Goal: Task Accomplishment & Management: Complete application form

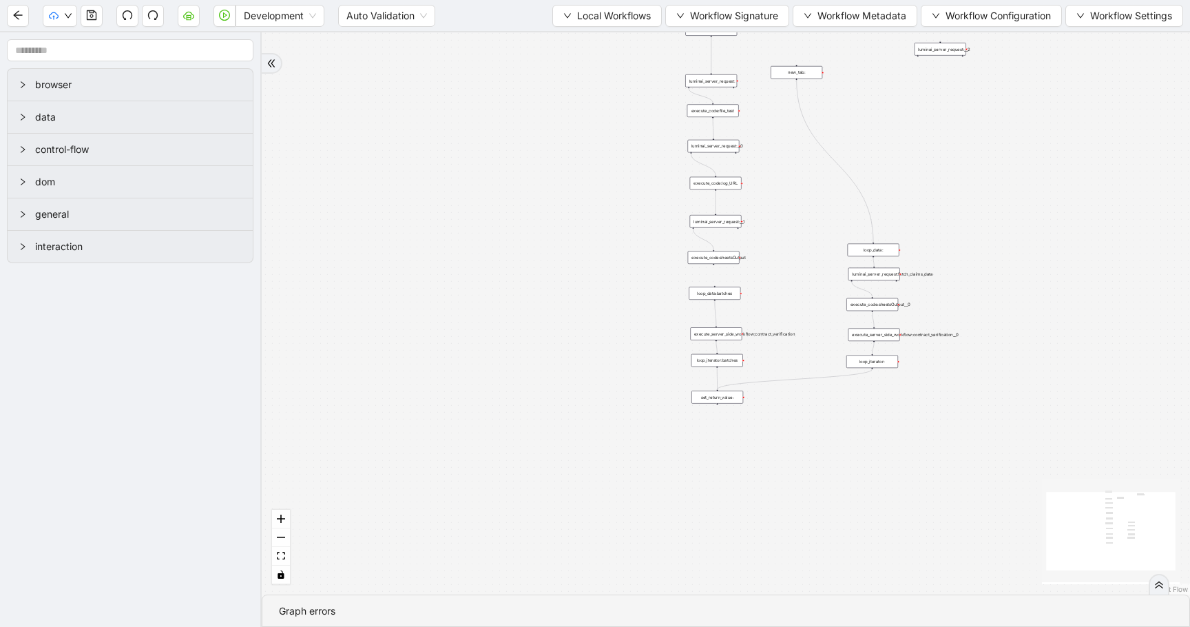
drag, startPoint x: 879, startPoint y: 116, endPoint x: 829, endPoint y: 178, distance: 79.8
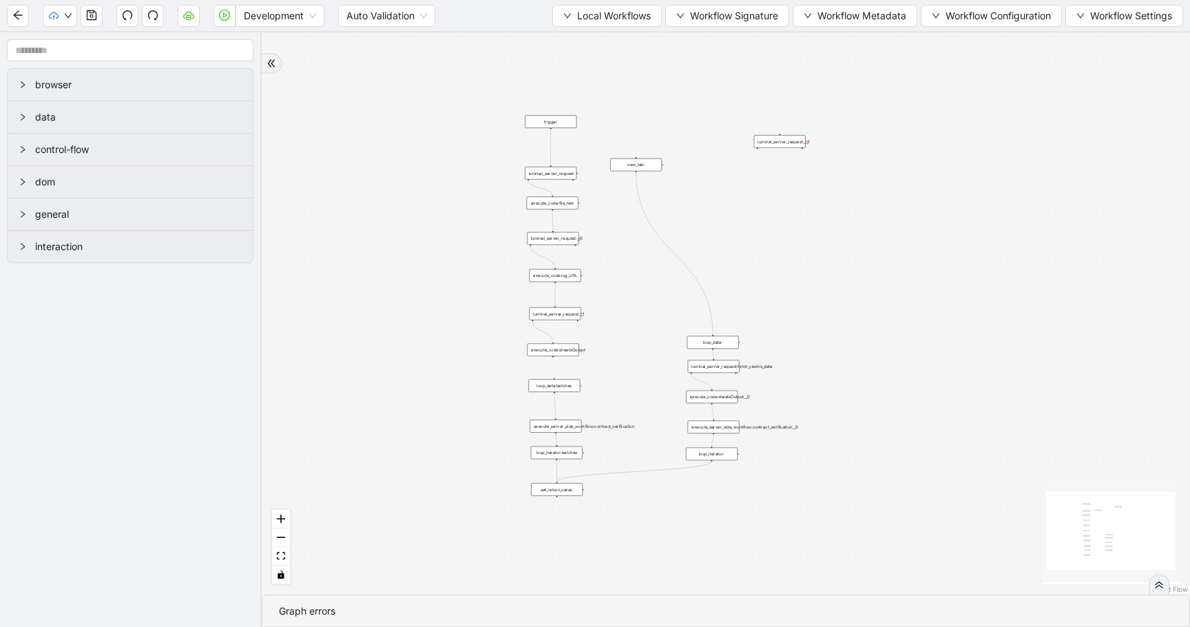
drag, startPoint x: 814, startPoint y: 178, endPoint x: 667, endPoint y: 245, distance: 162.2
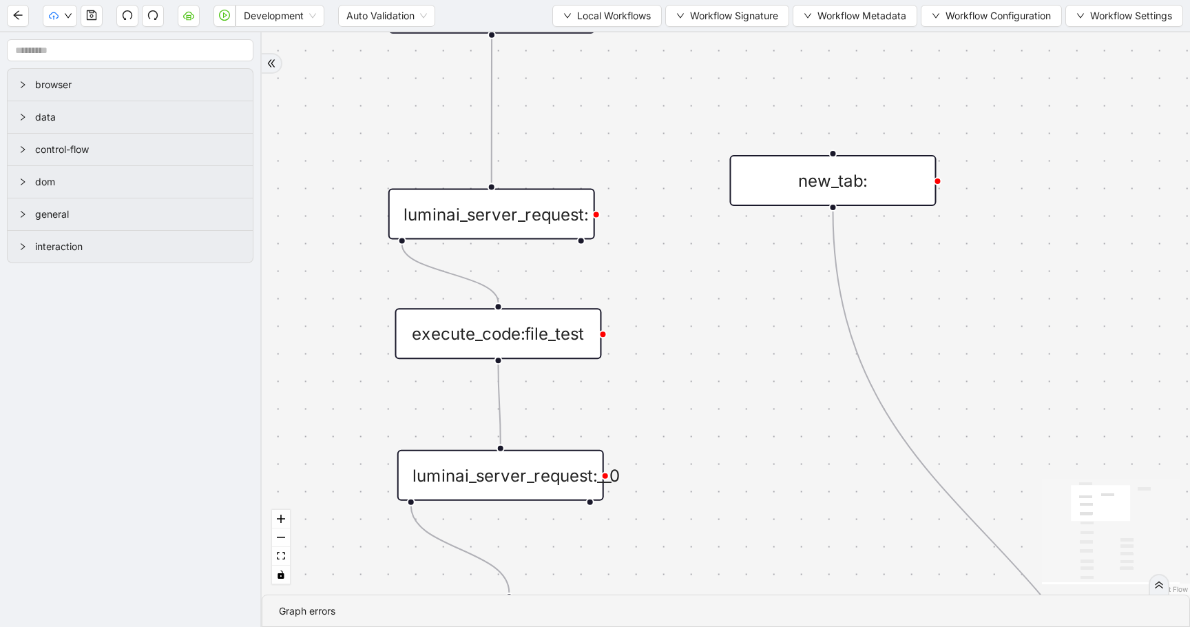
click at [556, 218] on div "luminai_server_request:" at bounding box center [492, 214] width 207 height 51
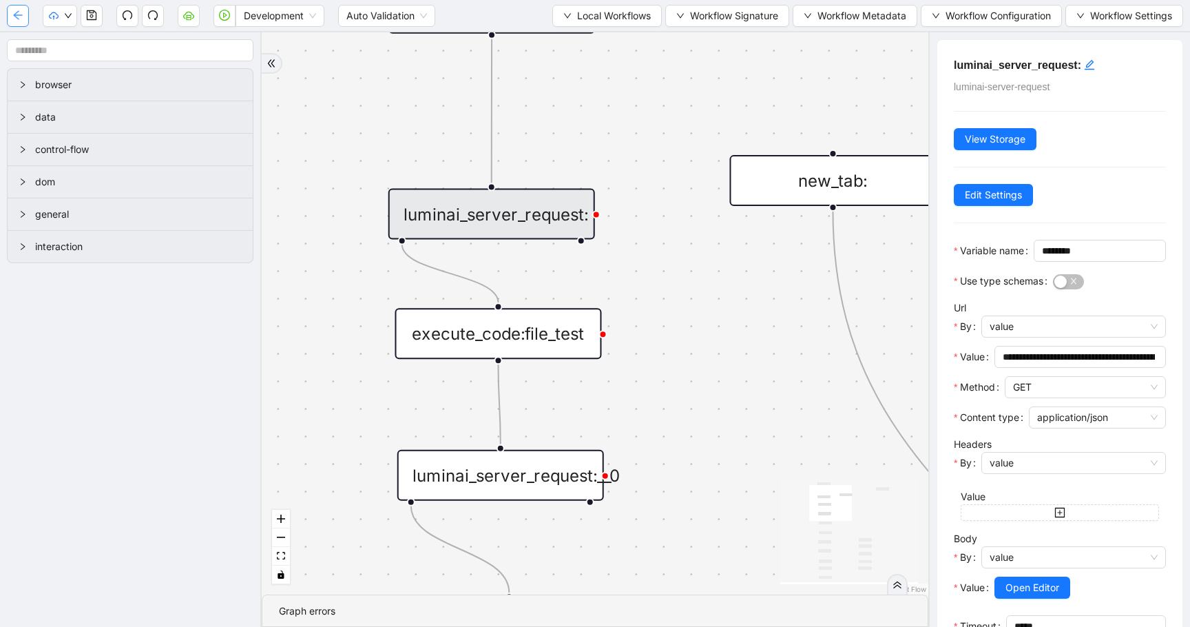
click at [10, 19] on button "button" at bounding box center [18, 16] width 22 height 22
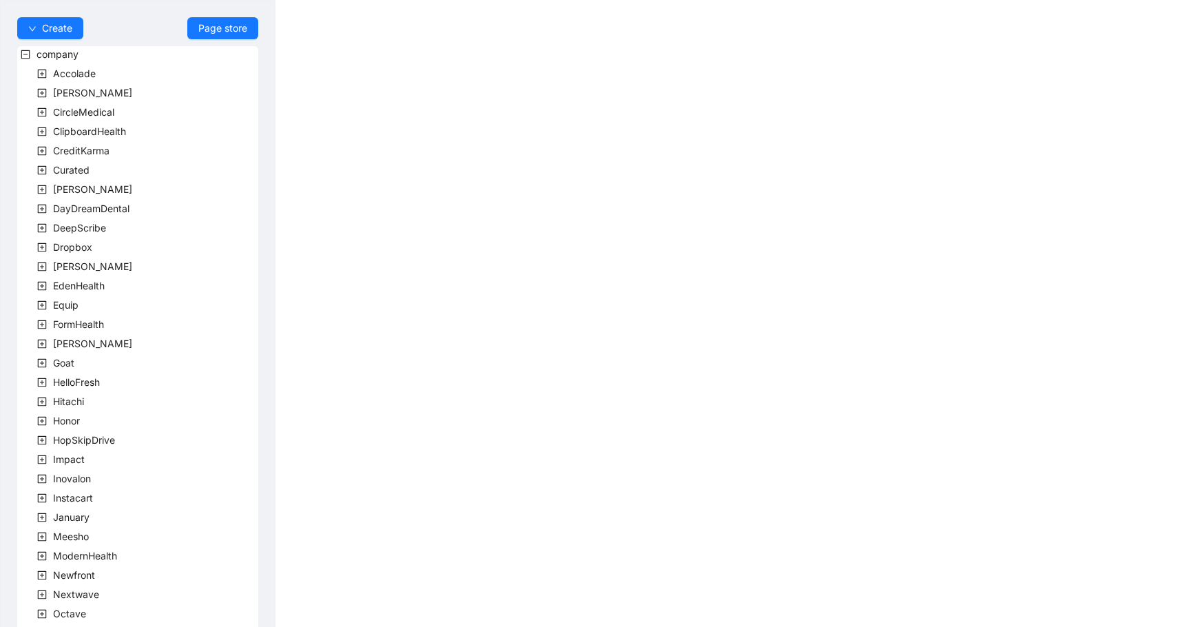
scroll to position [266, 0]
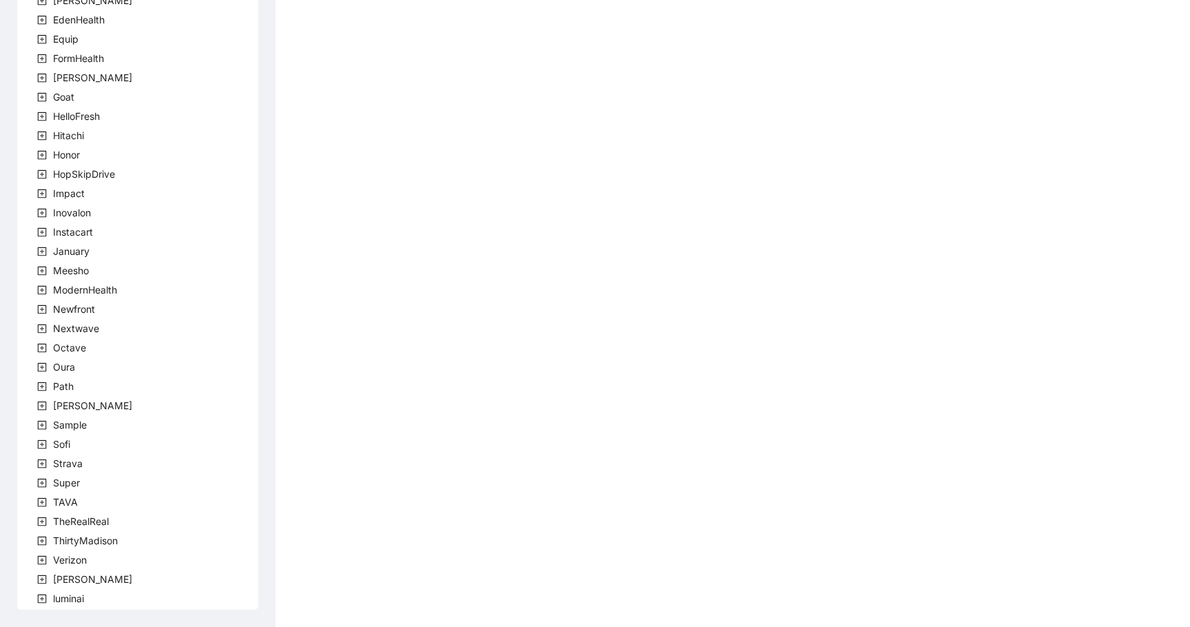
click at [38, 599] on icon "plus-square" at bounding box center [42, 599] width 9 height 9
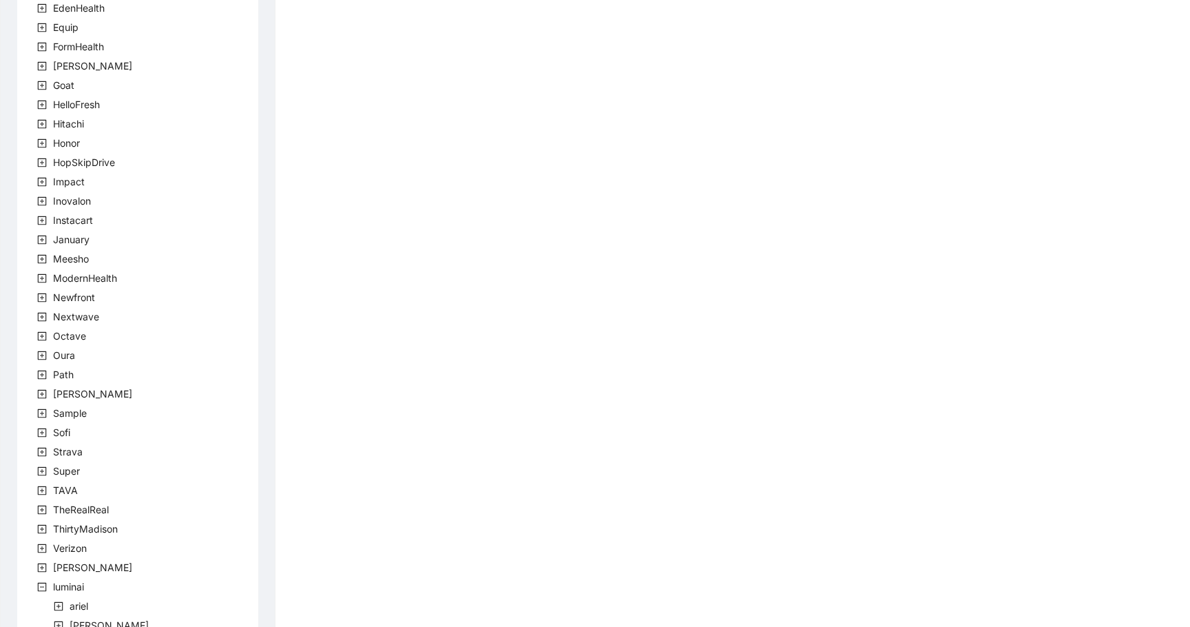
scroll to position [478, 0]
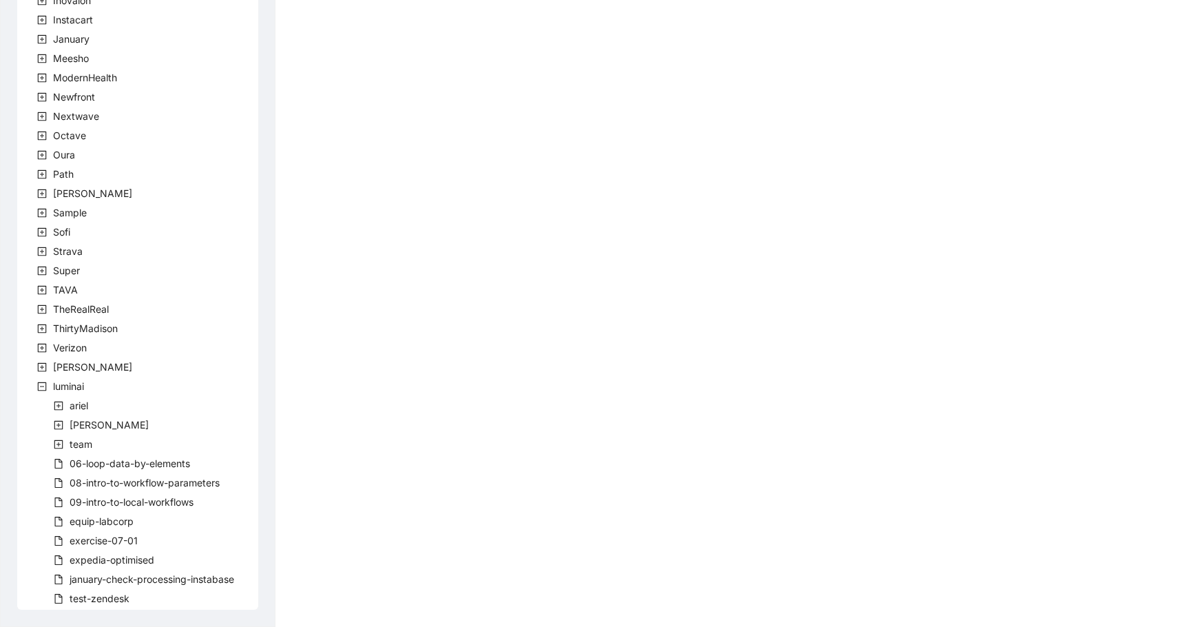
click at [42, 191] on icon "plus-square" at bounding box center [42, 194] width 10 height 10
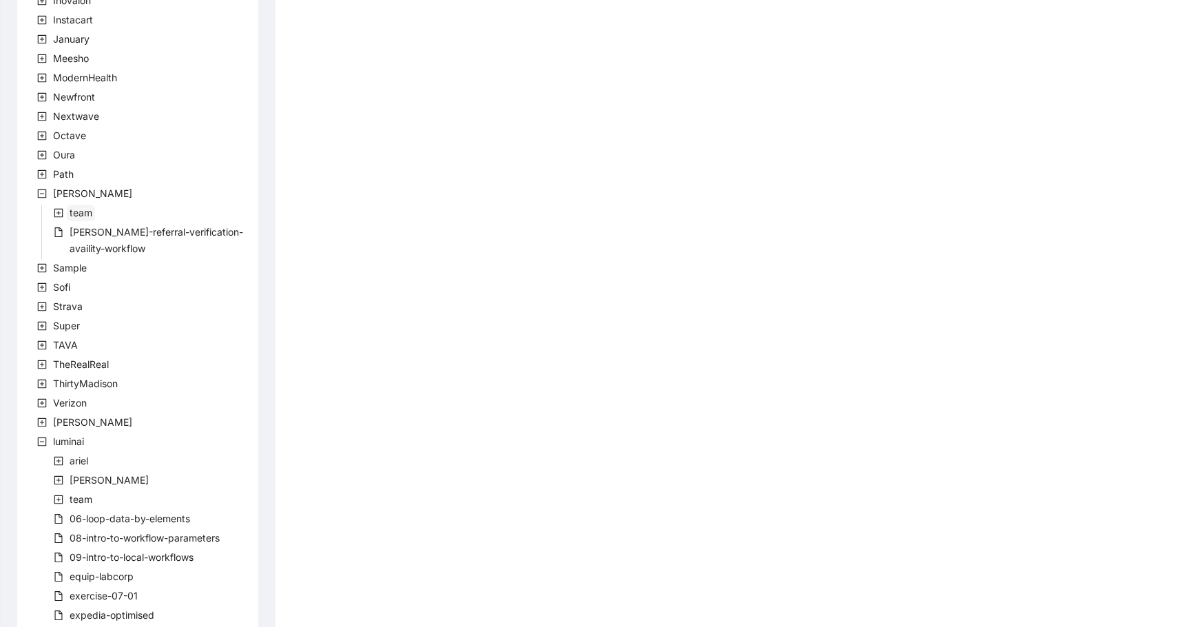
click at [70, 211] on span "team" at bounding box center [81, 213] width 23 height 12
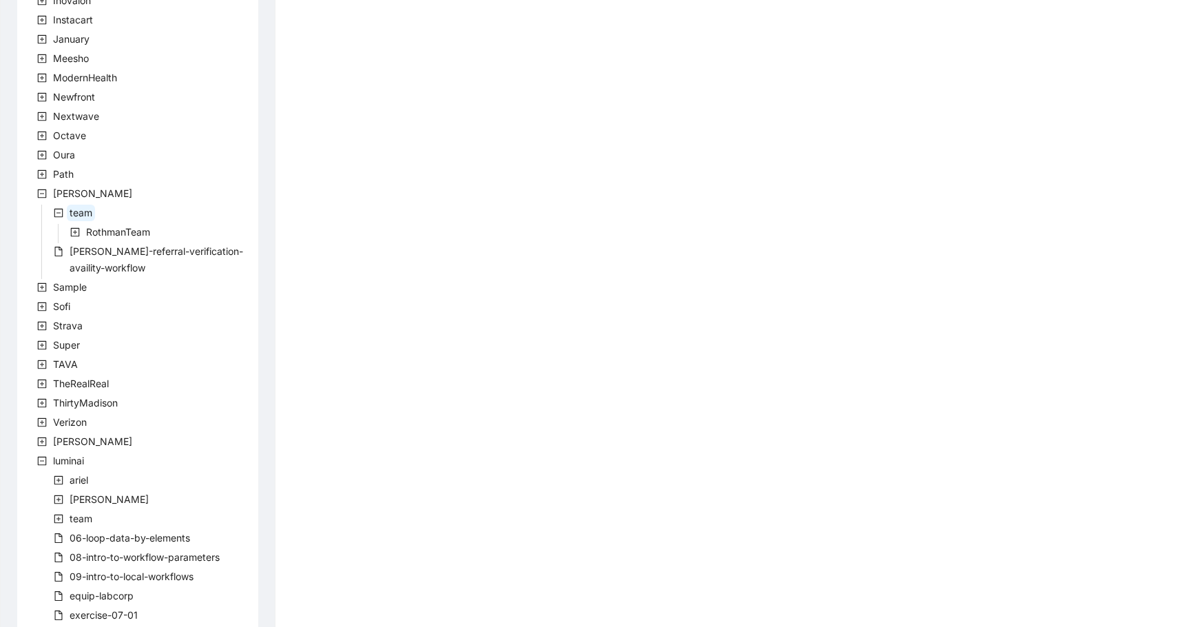
click at [69, 210] on span "team" at bounding box center [81, 213] width 28 height 17
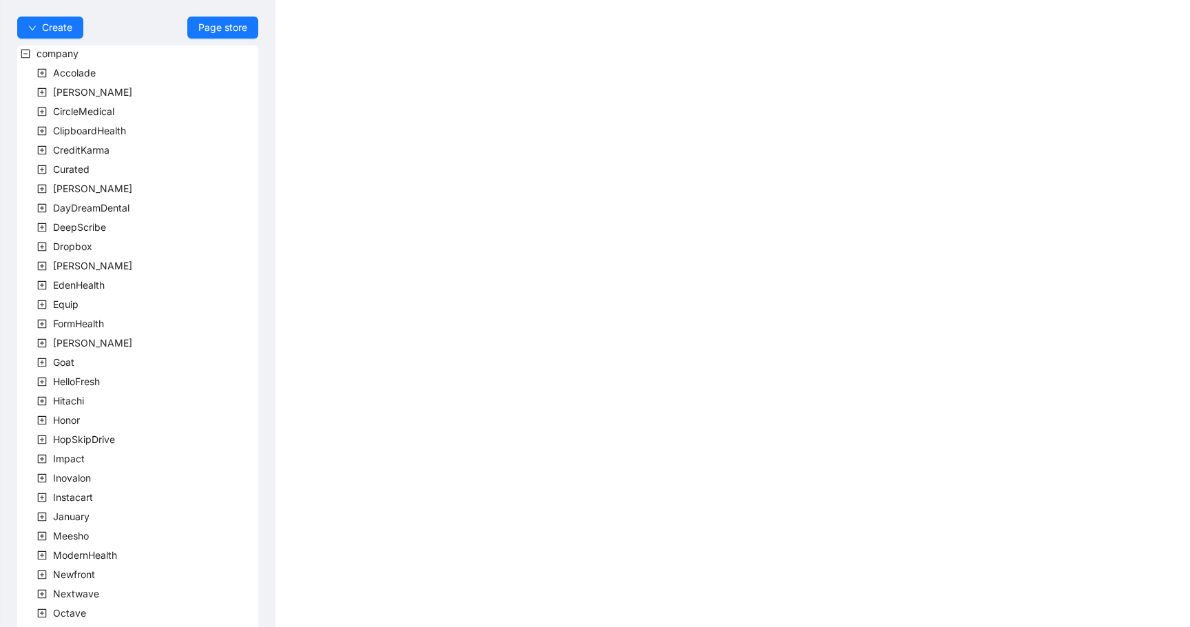
scroll to position [0, 0]
click at [81, 25] on button "Create" at bounding box center [50, 28] width 66 height 22
click at [64, 52] on span "Workflow" at bounding box center [50, 55] width 44 height 15
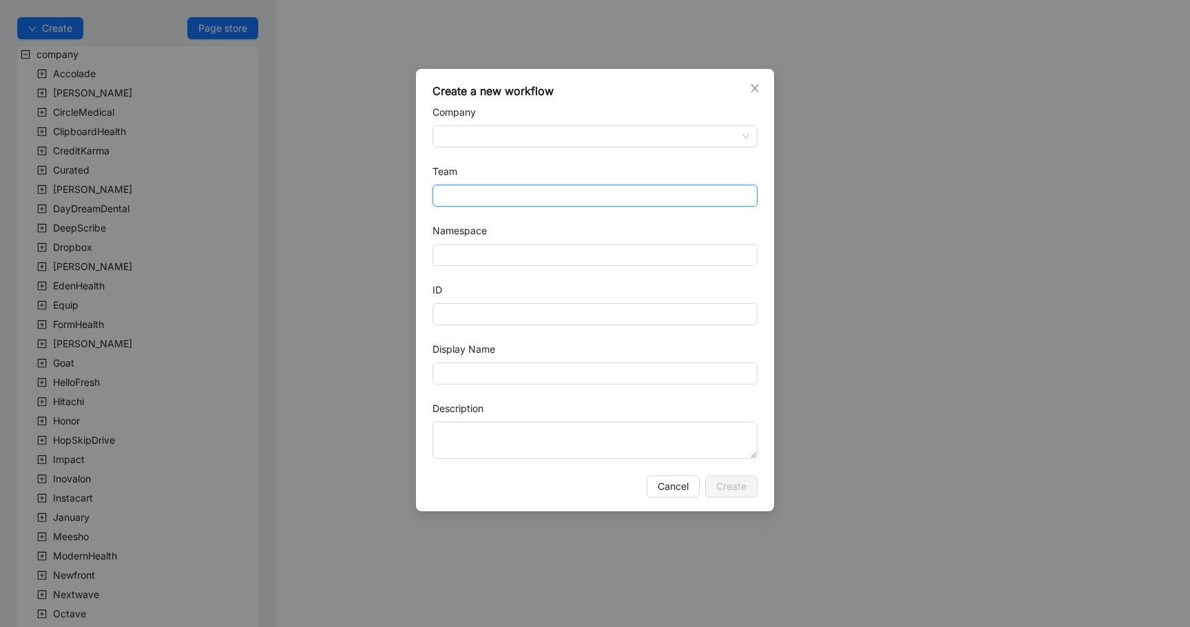
click at [504, 198] on input "Team" at bounding box center [595, 195] width 309 height 21
click at [503, 154] on form "Company Team Namespace ID Display Name Description" at bounding box center [595, 282] width 325 height 354
click at [504, 138] on input "Company" at bounding box center [595, 136] width 309 height 21
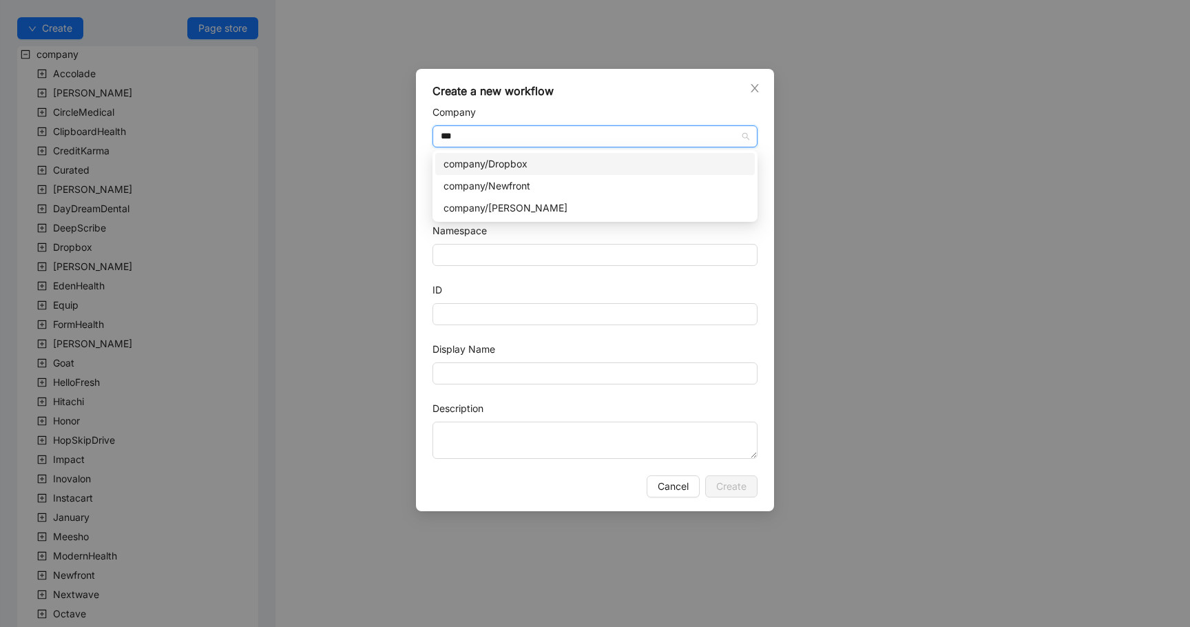
type input "****"
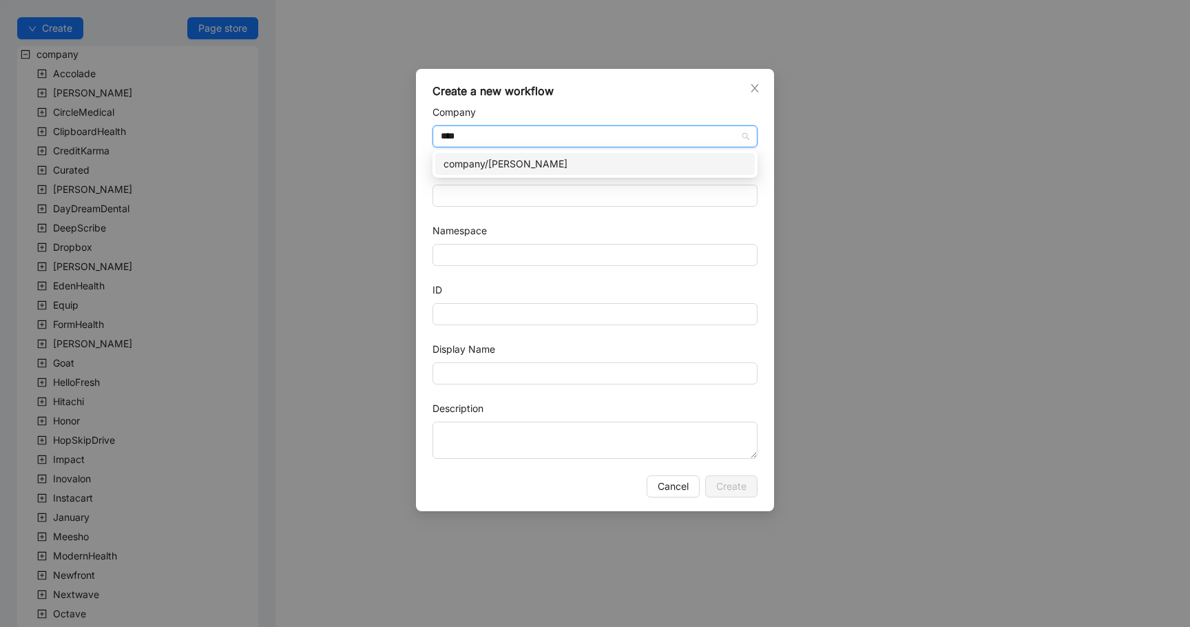
click at [521, 161] on div "company/[PERSON_NAME]" at bounding box center [595, 163] width 303 height 15
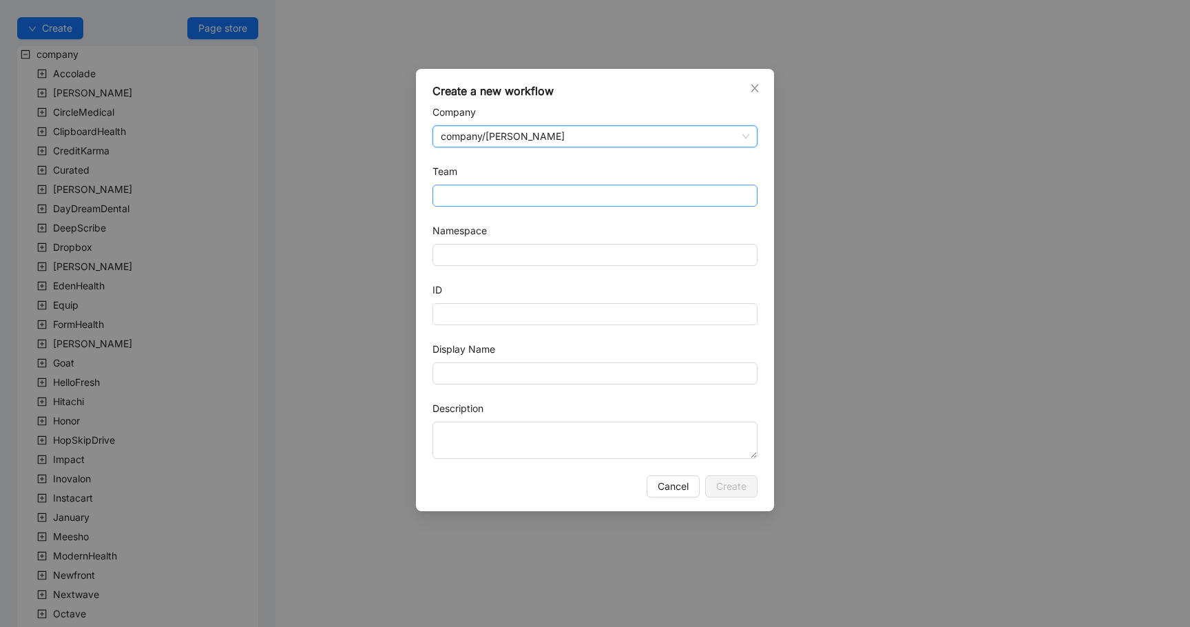
drag, startPoint x: 508, startPoint y: 194, endPoint x: 502, endPoint y: 202, distance: 10.3
click at [510, 192] on input "Team" at bounding box center [595, 195] width 309 height 21
click at [539, 223] on div "RothmanTeam" at bounding box center [595, 223] width 303 height 15
type input "**********"
click at [507, 251] on input "Namespace" at bounding box center [595, 255] width 325 height 22
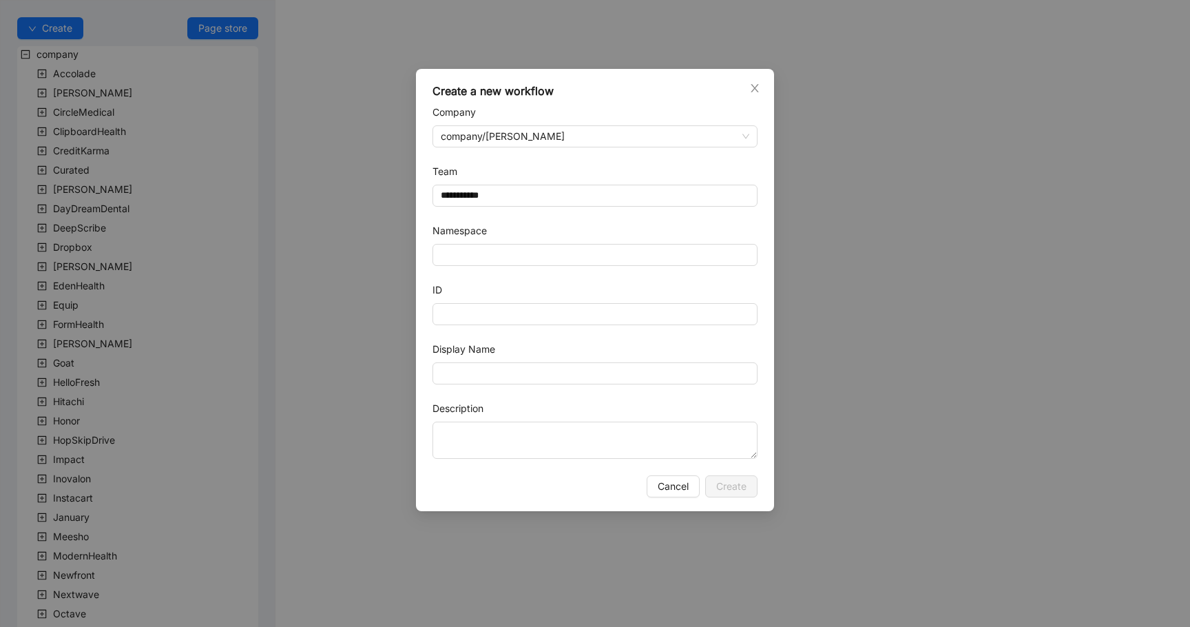
drag, startPoint x: 578, startPoint y: 272, endPoint x: 559, endPoint y: 278, distance: 19.4
click at [578, 270] on form "**********" at bounding box center [595, 282] width 325 height 354
click at [510, 319] on input "ID" at bounding box center [595, 314] width 325 height 22
click at [472, 388] on form "**********" at bounding box center [595, 282] width 325 height 354
click at [484, 372] on input "Display Name" at bounding box center [595, 373] width 325 height 22
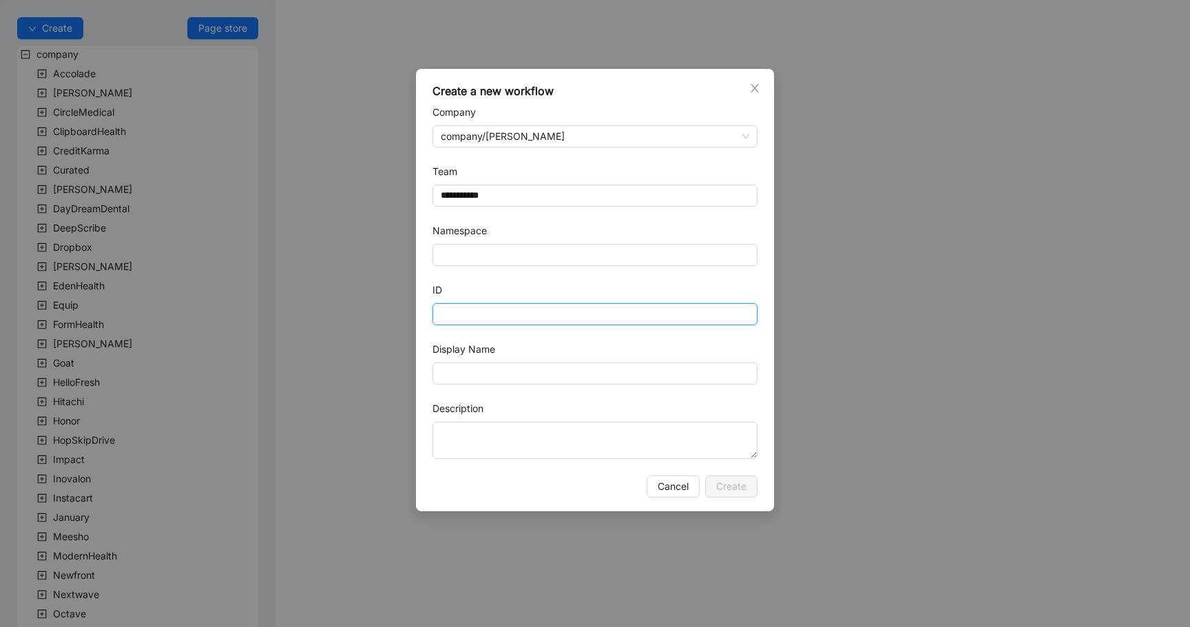
click at [513, 313] on input "ID" at bounding box center [595, 314] width 325 height 22
type input "*"
type input "**********"
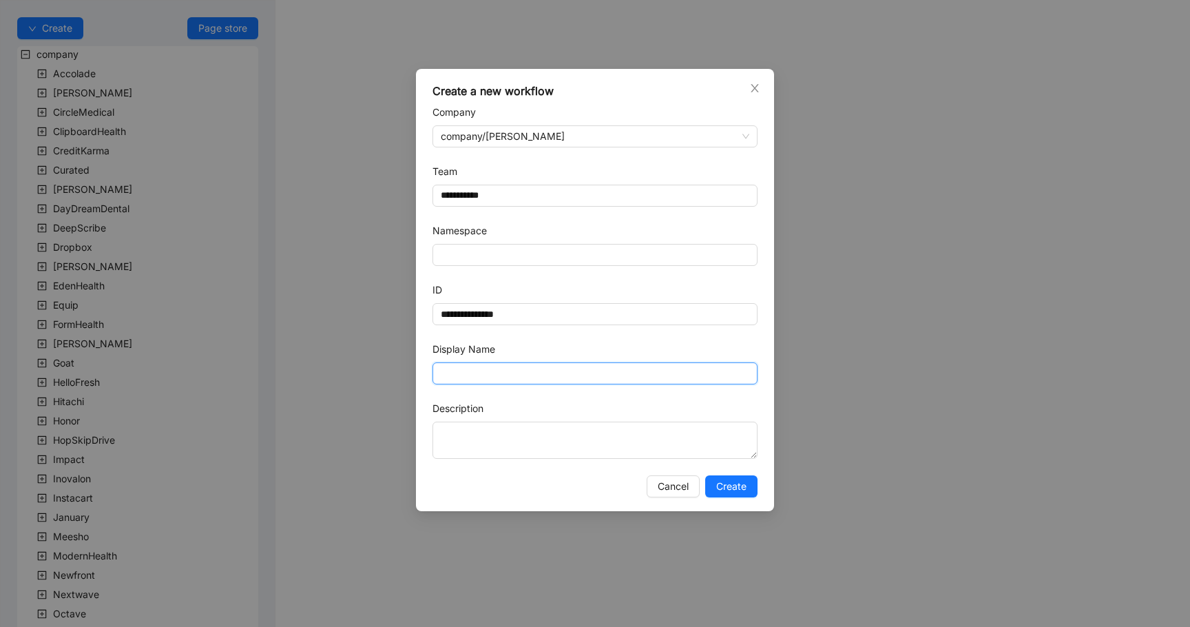
click at [522, 378] on input "Display Name" at bounding box center [595, 373] width 325 height 22
paste input "**********"
type input "**********"
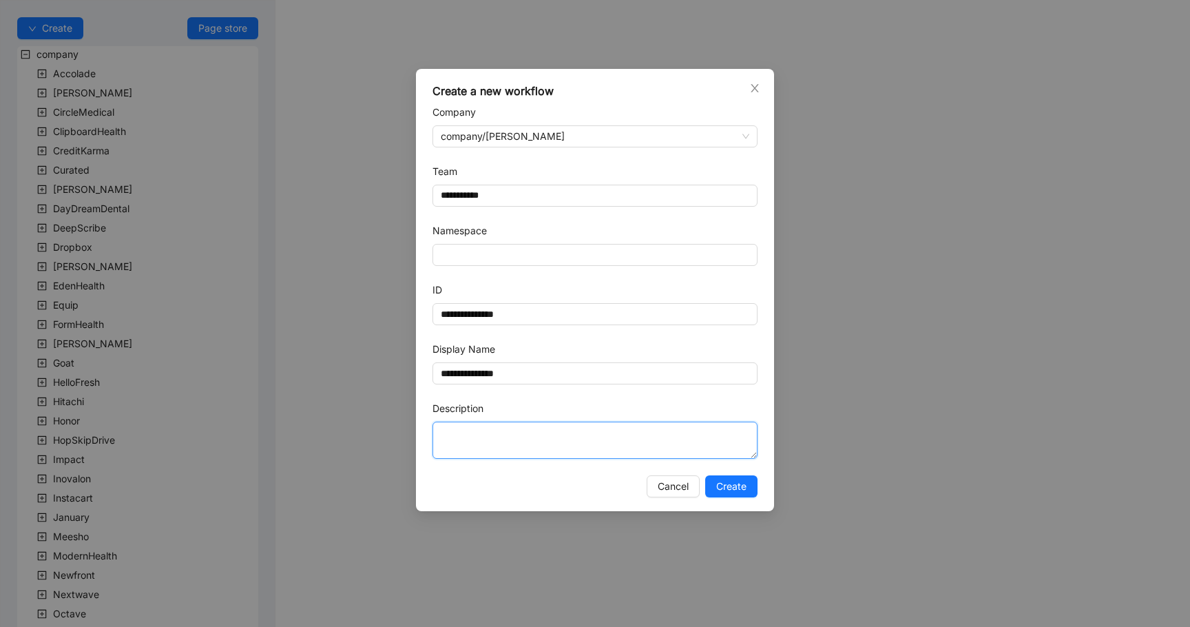
click at [508, 424] on textarea "Description" at bounding box center [595, 440] width 325 height 37
click at [743, 484] on span "Create" at bounding box center [731, 486] width 30 height 15
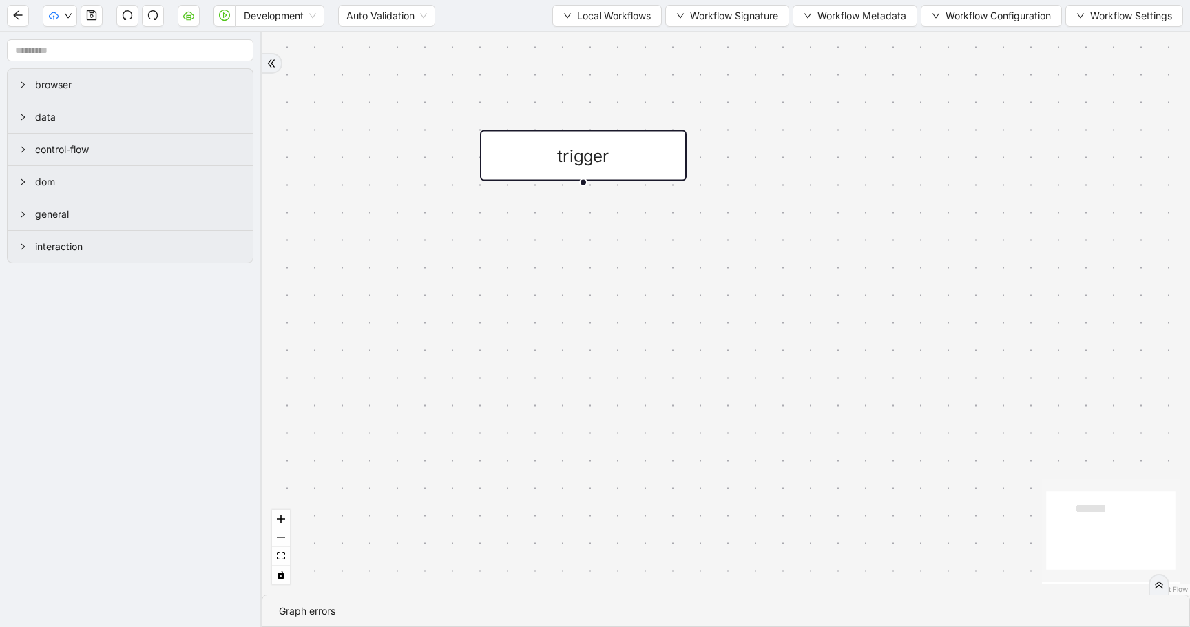
drag, startPoint x: 942, startPoint y: 130, endPoint x: 668, endPoint y: 115, distance: 275.3
click at [582, 216] on icon "plus-circle" at bounding box center [582, 218] width 14 height 14
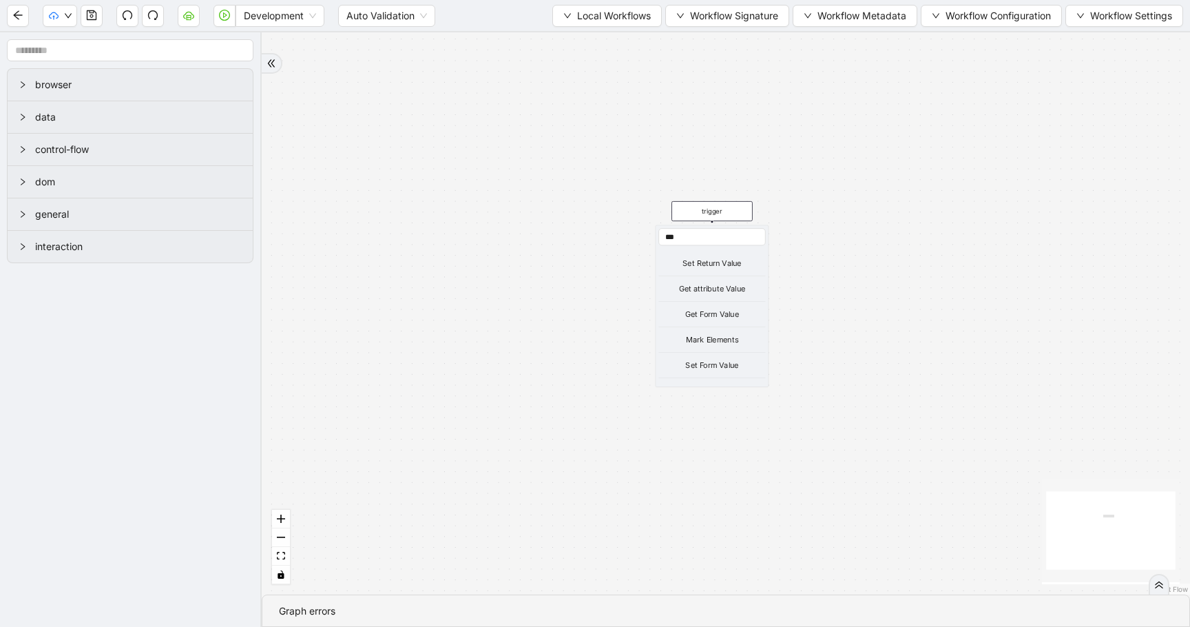
type input "****"
click at [874, 249] on div "trigger Close Tab Get Environment Url Go to url New tab New window Refresh Resi…" at bounding box center [726, 313] width 929 height 562
click at [716, 236] on icon "plus-circle" at bounding box center [718, 237] width 13 height 13
click at [730, 235] on input "text" at bounding box center [719, 238] width 103 height 17
type input "******"
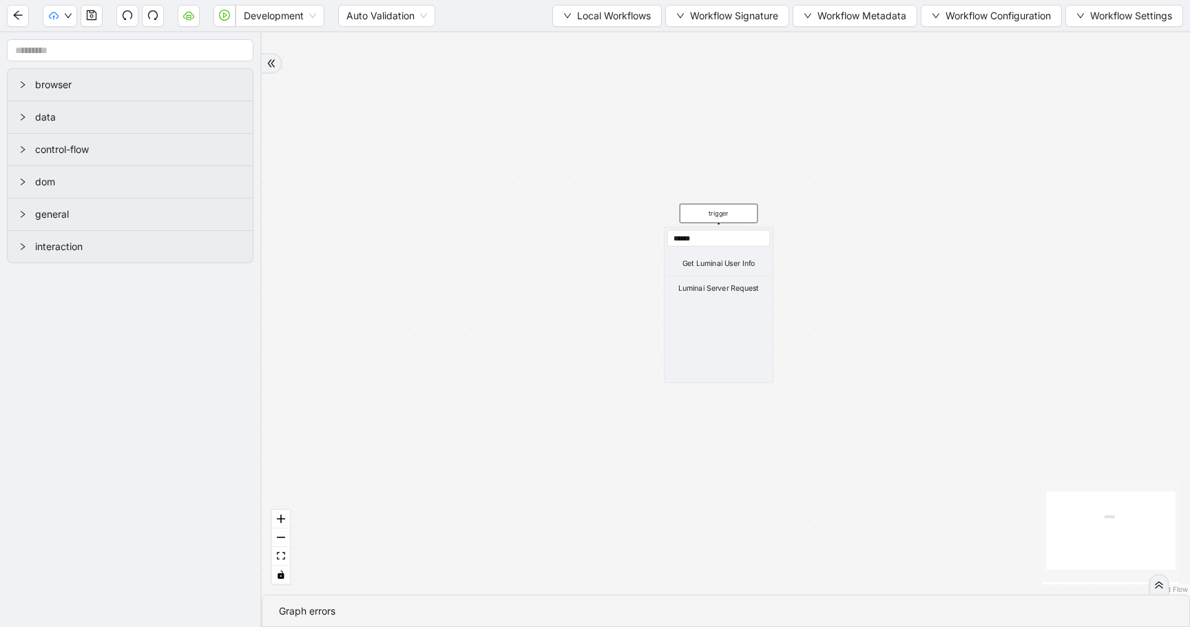
click at [751, 289] on div "Luminai Server Request" at bounding box center [719, 288] width 103 height 12
click at [723, 288] on div "Luminai Server Request" at bounding box center [719, 288] width 103 height 12
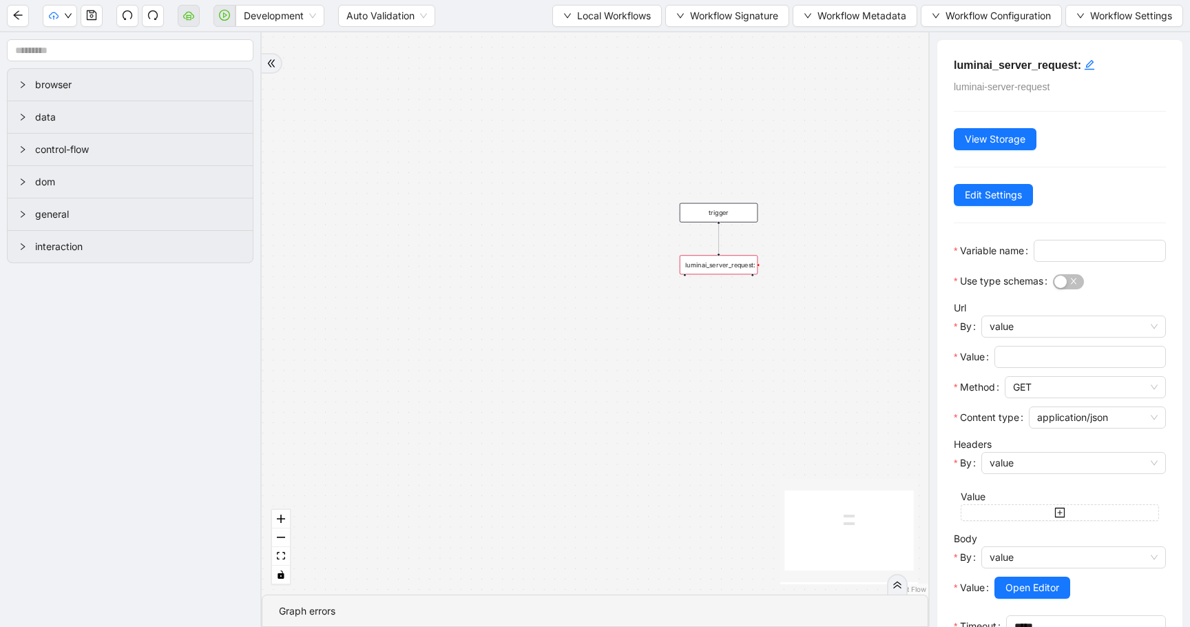
click at [723, 288] on div "trigger luminai_server_request:" at bounding box center [595, 313] width 667 height 562
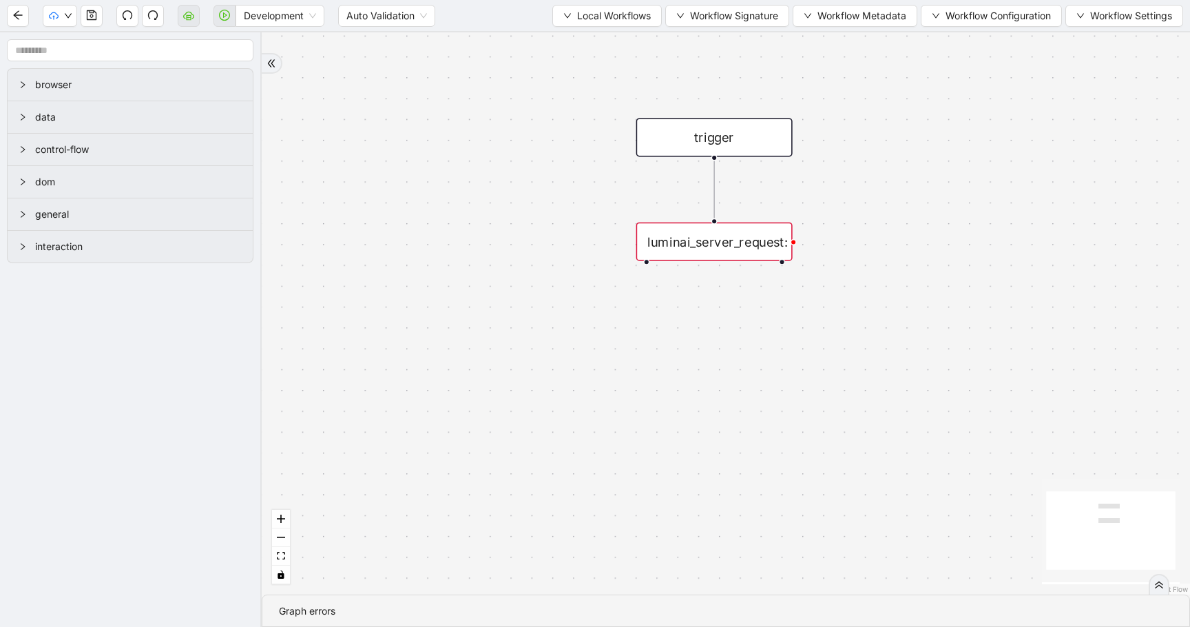
click at [736, 238] on div "luminai_server_request:" at bounding box center [715, 242] width 156 height 39
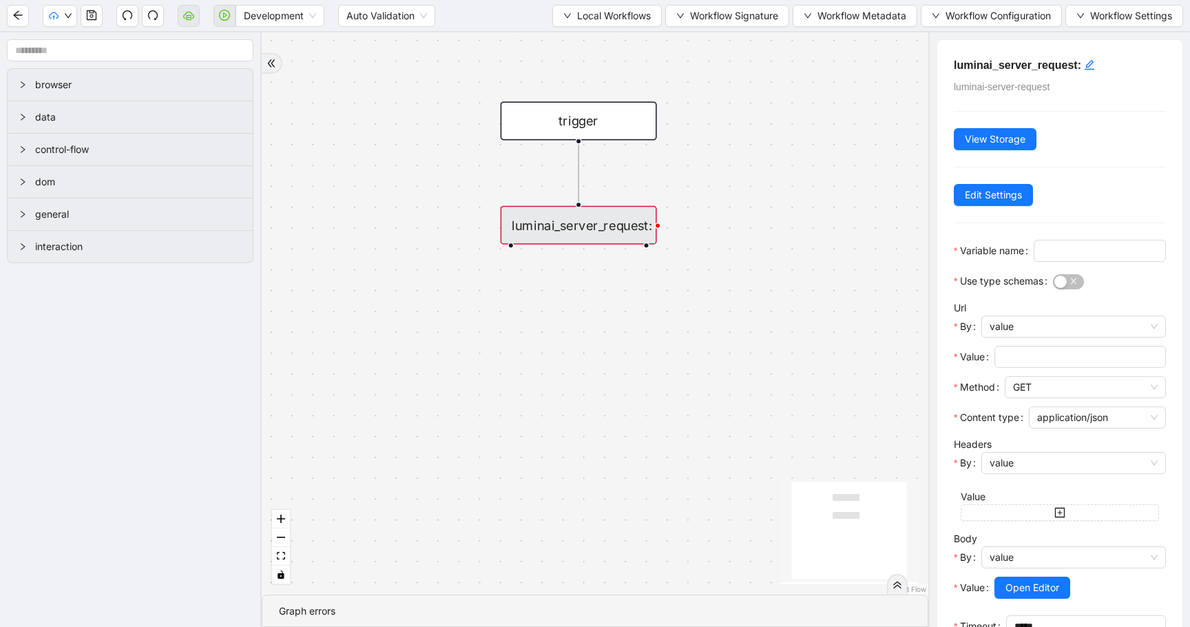
drag, startPoint x: 742, startPoint y: 209, endPoint x: 674, endPoint y: 200, distance: 68.8
drag, startPoint x: 528, startPoint y: 221, endPoint x: 527, endPoint y: 206, distance: 15.2
click at [526, 209] on div "luminai_server_request:" at bounding box center [555, 223] width 156 height 39
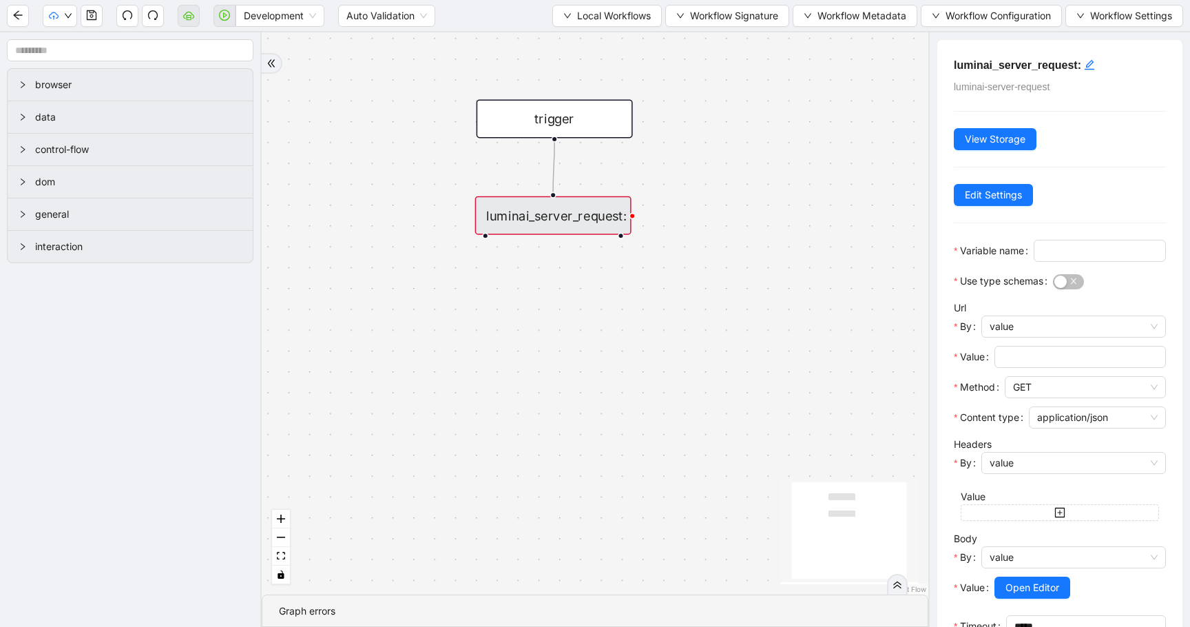
click at [550, 209] on div "luminai_server_request:" at bounding box center [553, 215] width 156 height 39
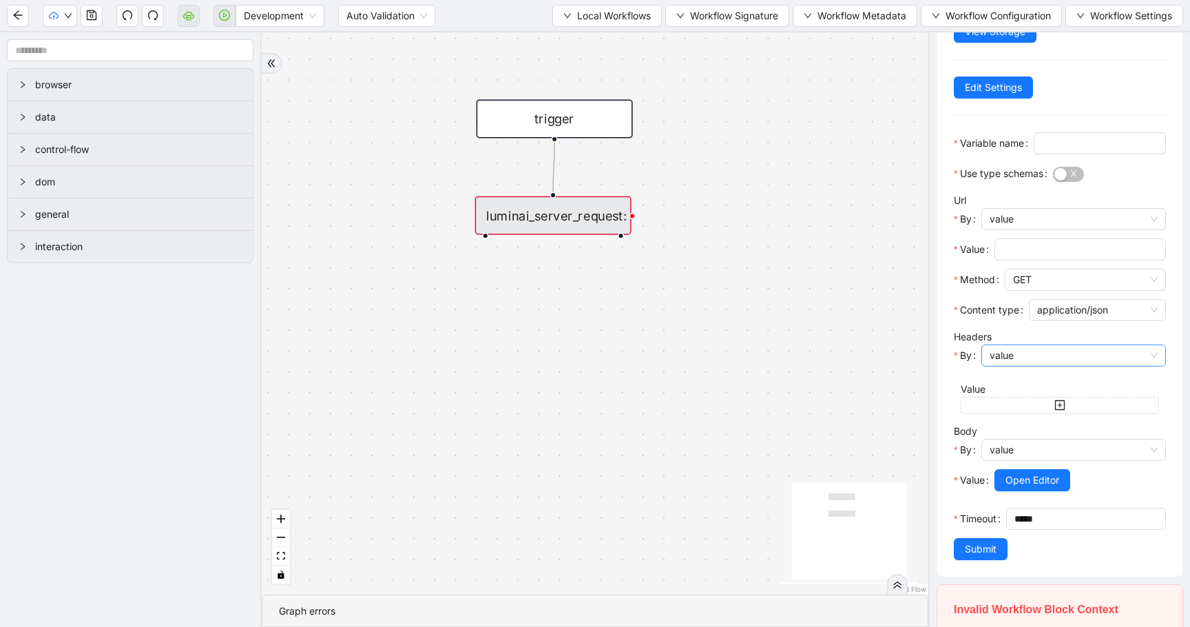
scroll to position [111, 0]
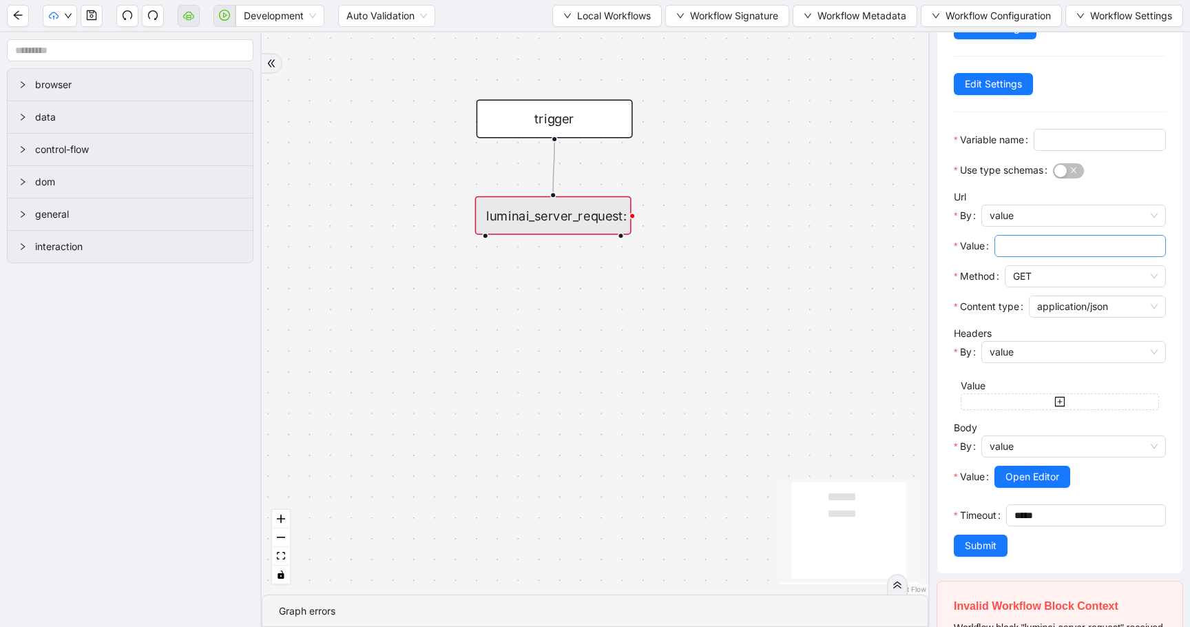
click at [1045, 257] on span at bounding box center [1081, 246] width 172 height 22
paste input "**********"
click at [1062, 362] on span "value" at bounding box center [1074, 352] width 168 height 21
type input "**********"
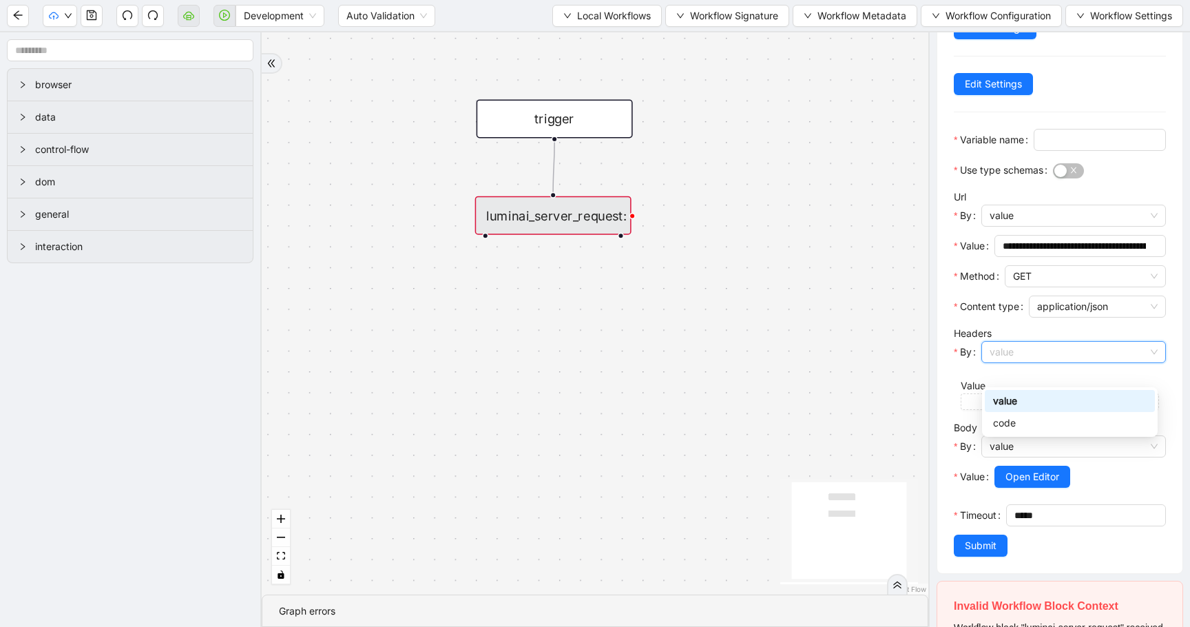
click at [1066, 362] on span "value" at bounding box center [1074, 352] width 168 height 21
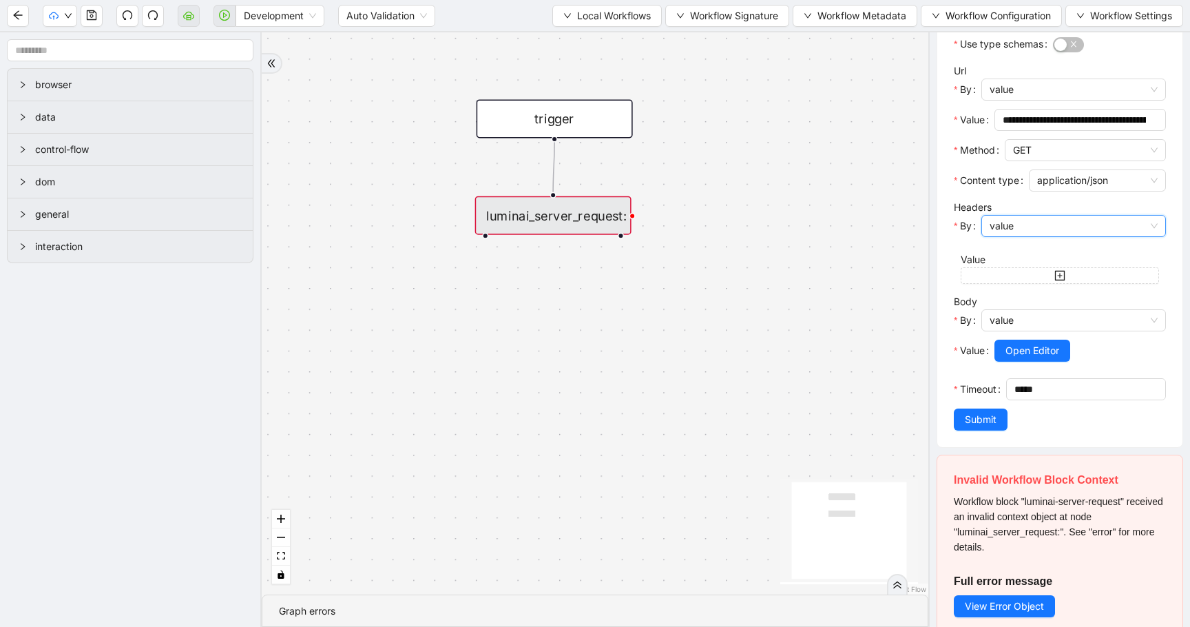
scroll to position [273, 0]
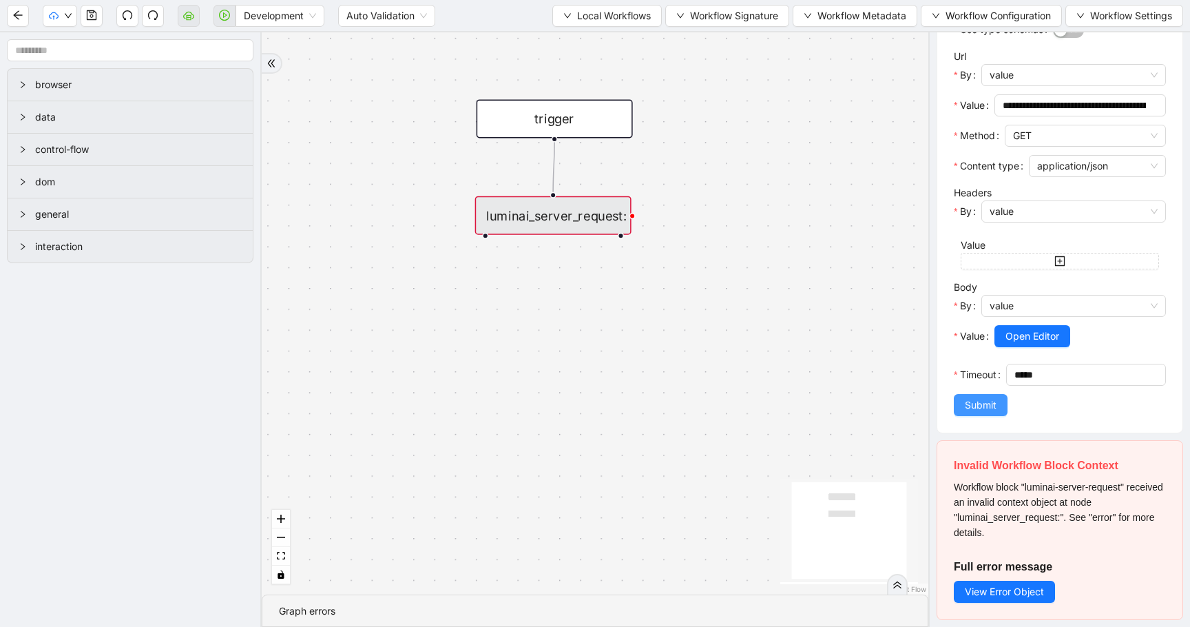
click at [991, 412] on span "Submit" at bounding box center [981, 405] width 32 height 15
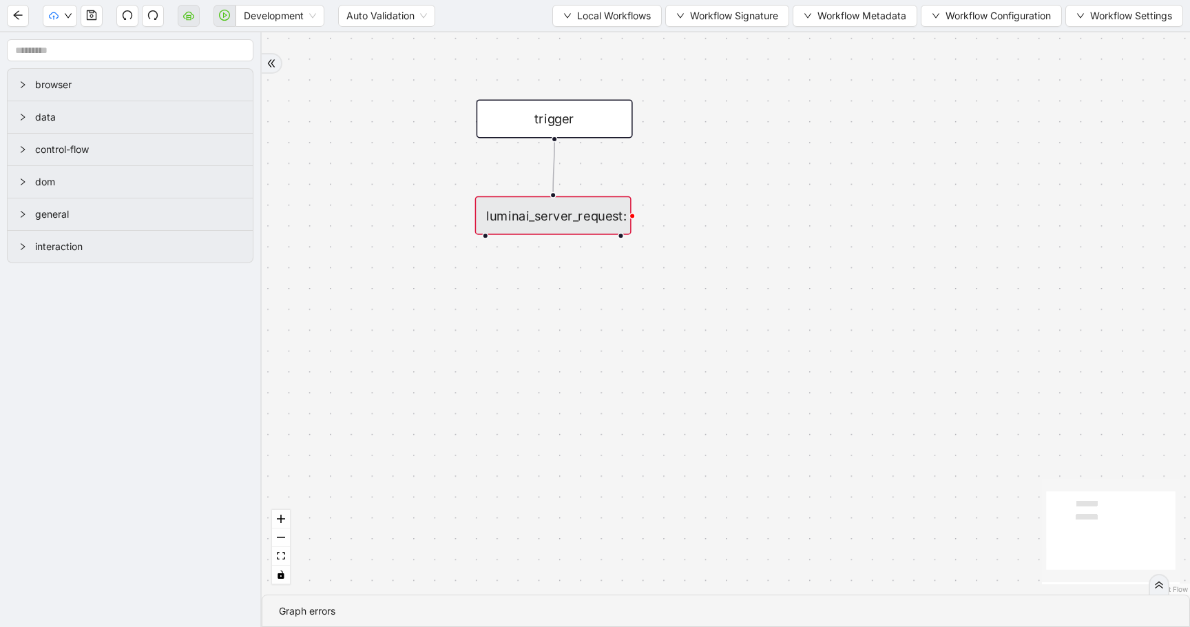
click at [610, 223] on div "luminai_server_request:" at bounding box center [553, 215] width 156 height 39
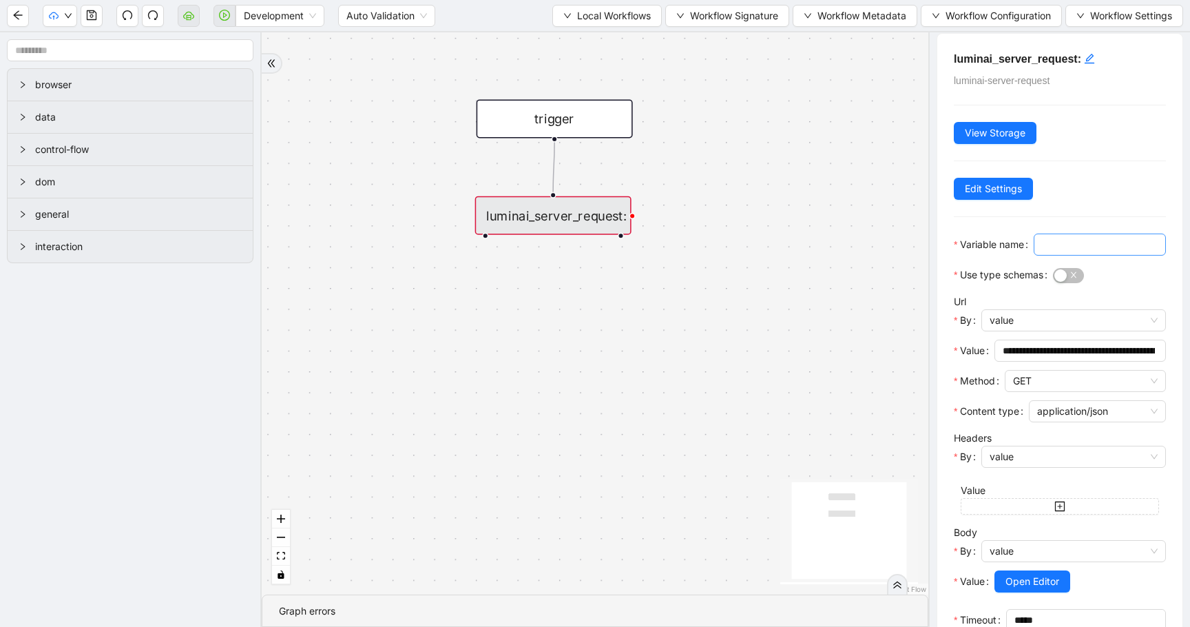
scroll to position [10, 0]
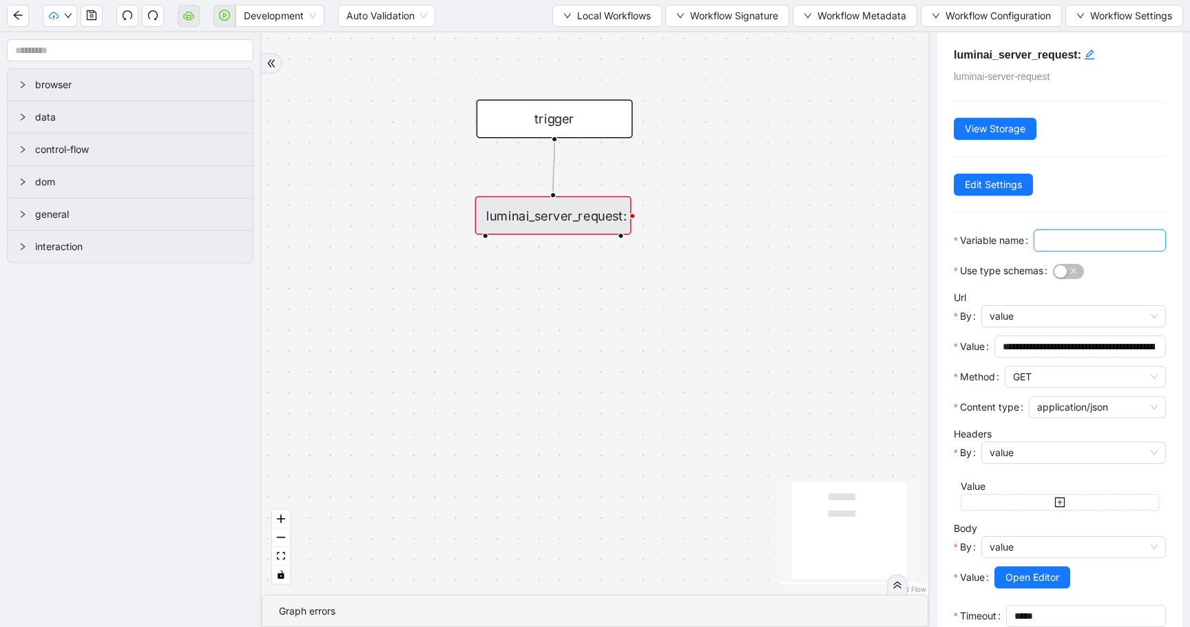
click at [1044, 248] on input "Variable name" at bounding box center [1098, 240] width 113 height 15
type input "**********"
click at [772, 261] on div "trigger luminai_server_request:" at bounding box center [595, 313] width 667 height 562
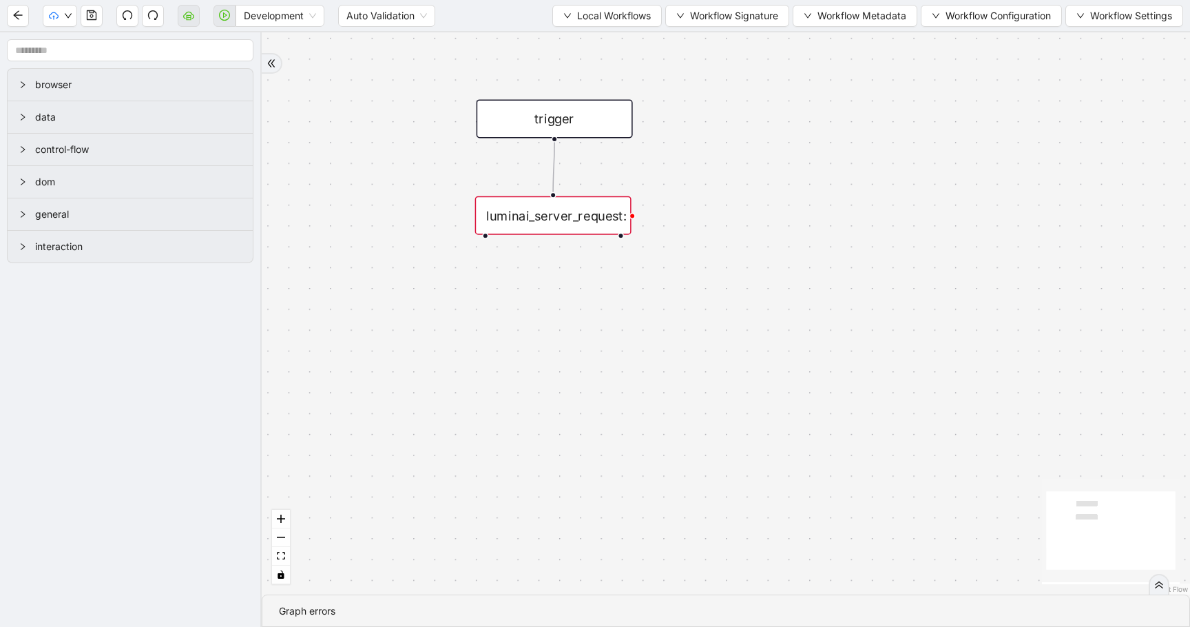
click at [622, 223] on div "luminai_server_request:" at bounding box center [553, 215] width 156 height 39
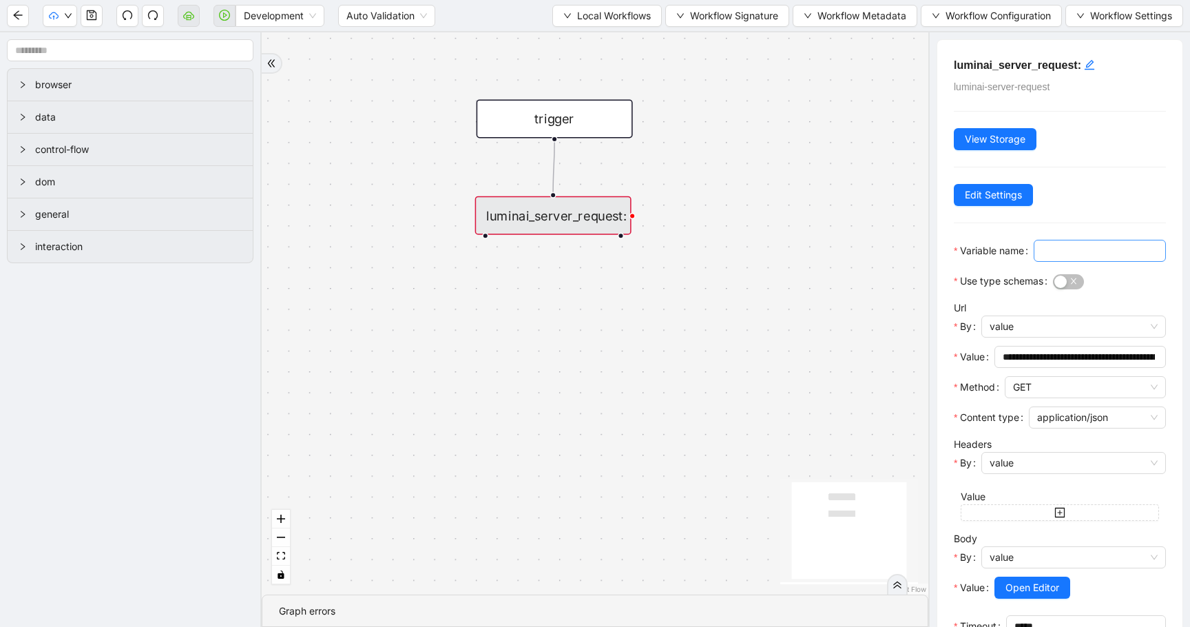
click at [1088, 258] on input "Variable name" at bounding box center [1098, 250] width 113 height 15
type input "*"
type input "**********"
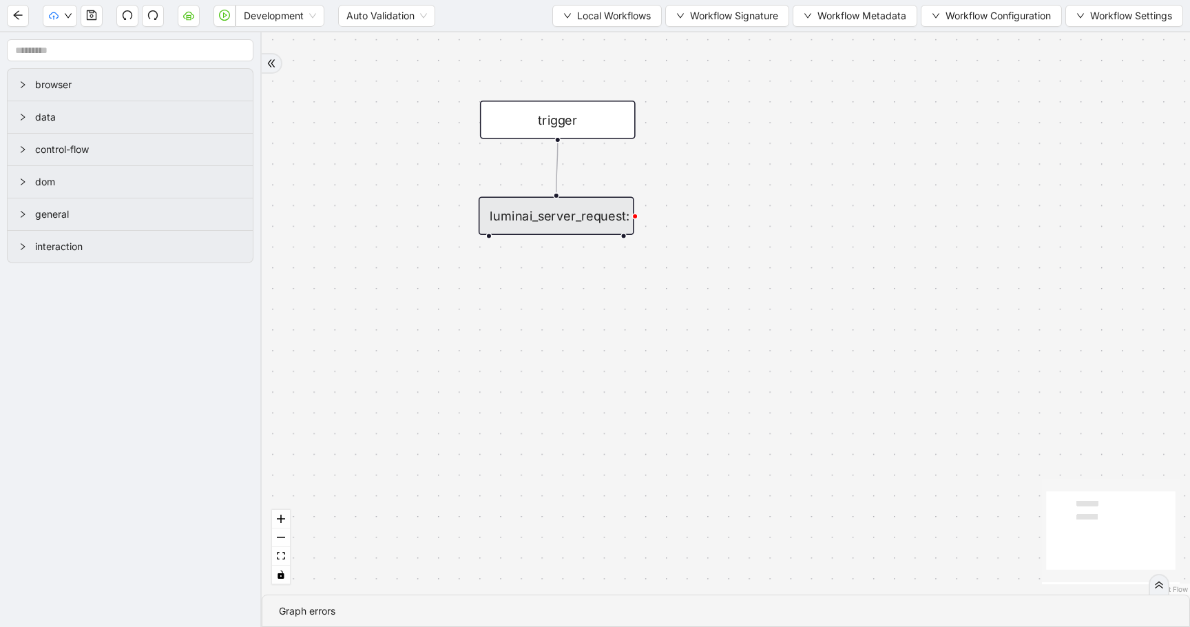
click at [579, 218] on div "luminai_server_request:" at bounding box center [557, 215] width 156 height 39
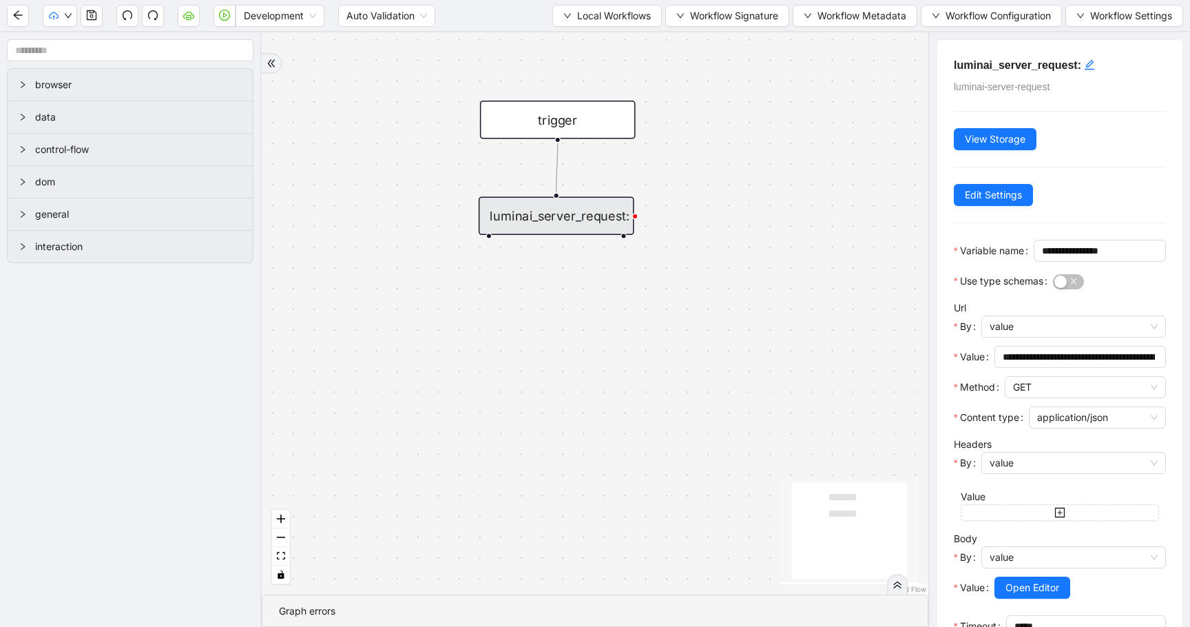
click at [609, 223] on div "luminai_server_request:" at bounding box center [557, 215] width 156 height 39
click at [538, 209] on div "luminai_server_request:" at bounding box center [557, 215] width 156 height 39
drag, startPoint x: 1087, startPoint y: 381, endPoint x: 1178, endPoint y: 390, distance: 91.4
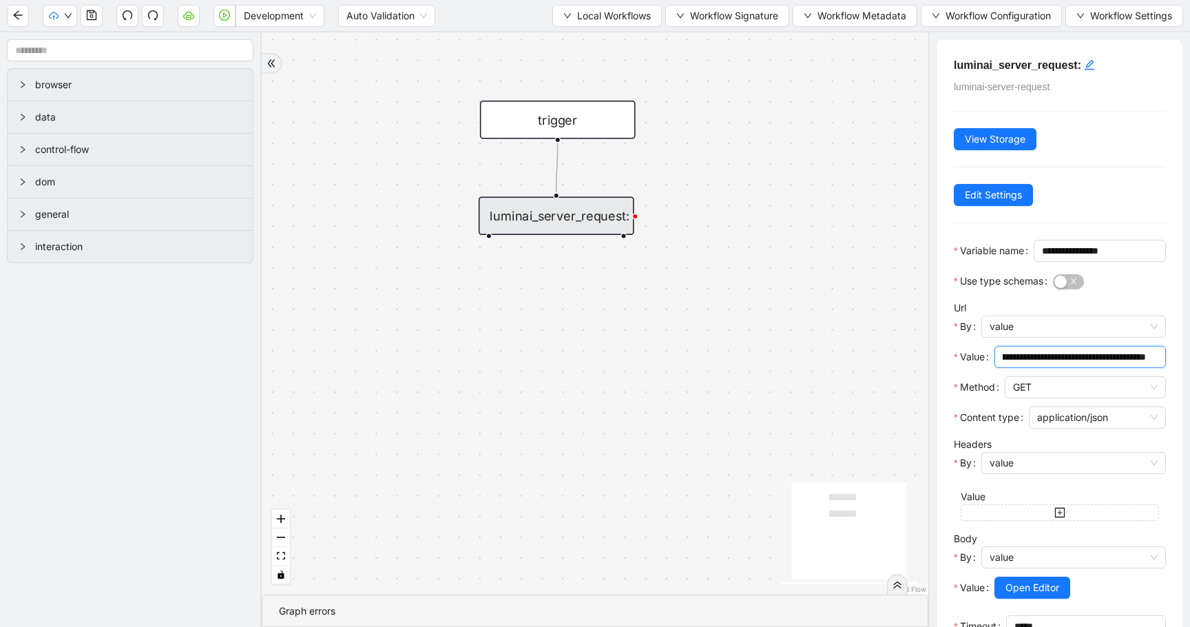
click at [1190, 391] on div "**********" at bounding box center [1060, 329] width 262 height 595
click at [1088, 364] on input "**********" at bounding box center [1074, 356] width 143 height 15
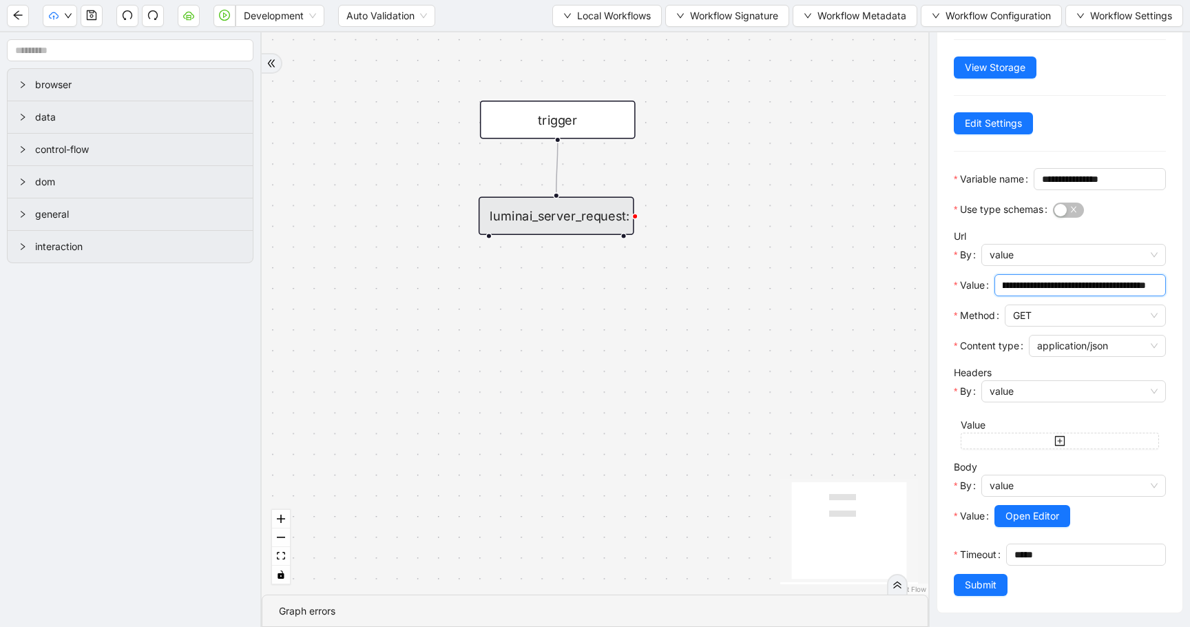
scroll to position [93, 0]
click at [988, 587] on span "Submit" at bounding box center [981, 584] width 32 height 15
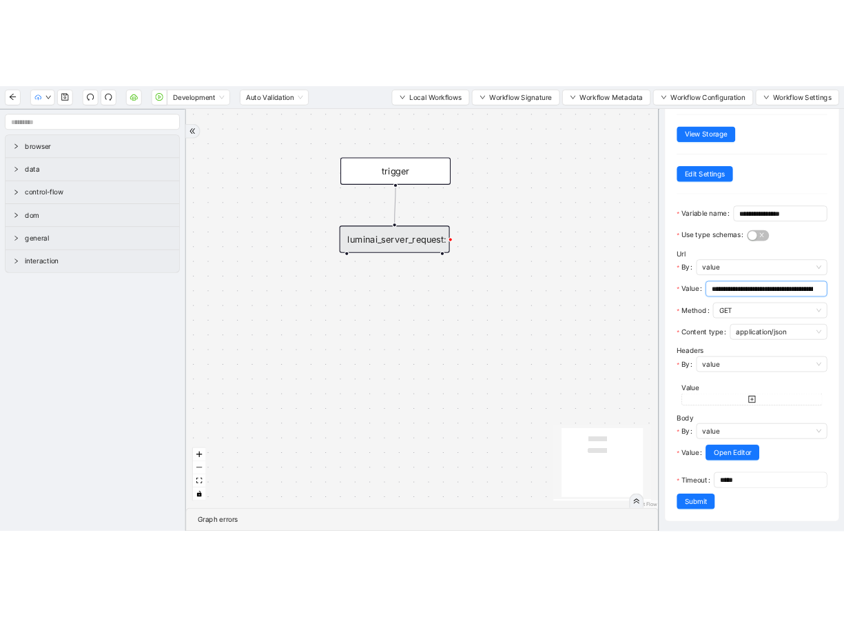
scroll to position [0, 0]
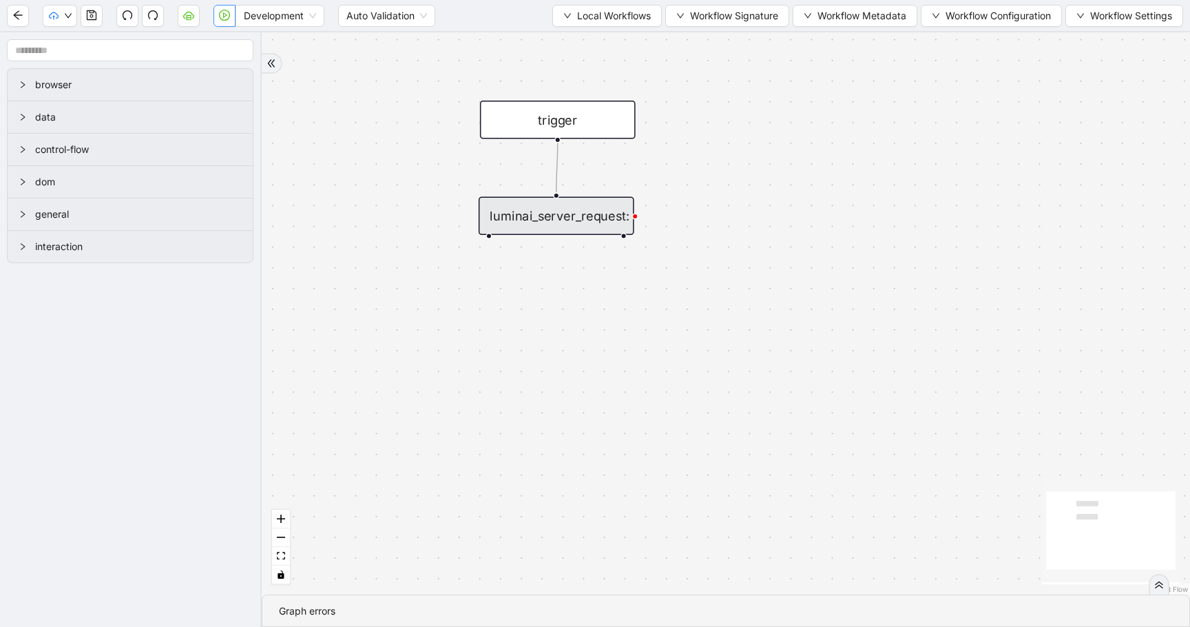
click at [227, 14] on icon "play-circle" at bounding box center [224, 15] width 11 height 11
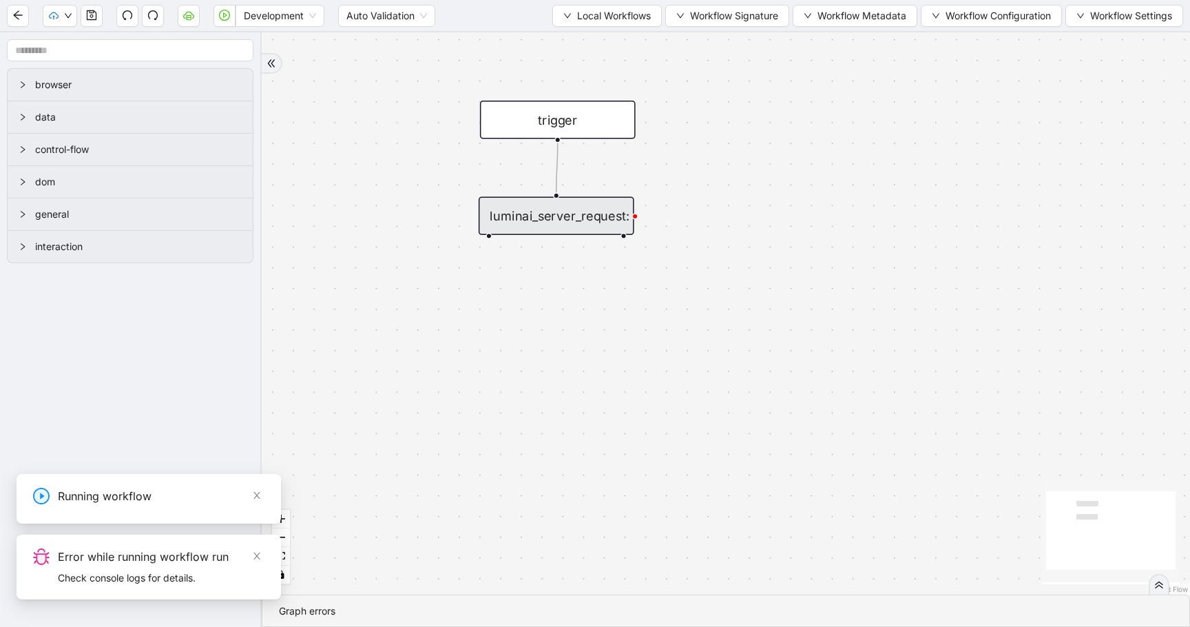
click at [161, 581] on div "Check console logs for details." at bounding box center [161, 577] width 207 height 15
click at [358, 614] on div "Graph errors" at bounding box center [726, 610] width 894 height 15
click at [330, 609] on div "Graph errors" at bounding box center [726, 610] width 894 height 15
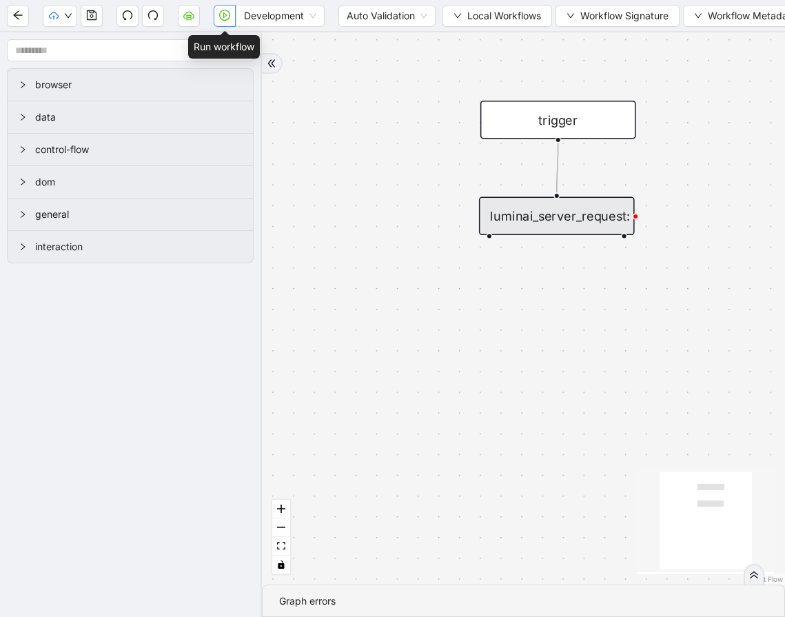
click at [227, 17] on icon "play-circle" at bounding box center [224, 15] width 11 height 11
drag, startPoint x: 668, startPoint y: 211, endPoint x: 654, endPoint y: 203, distance: 16.4
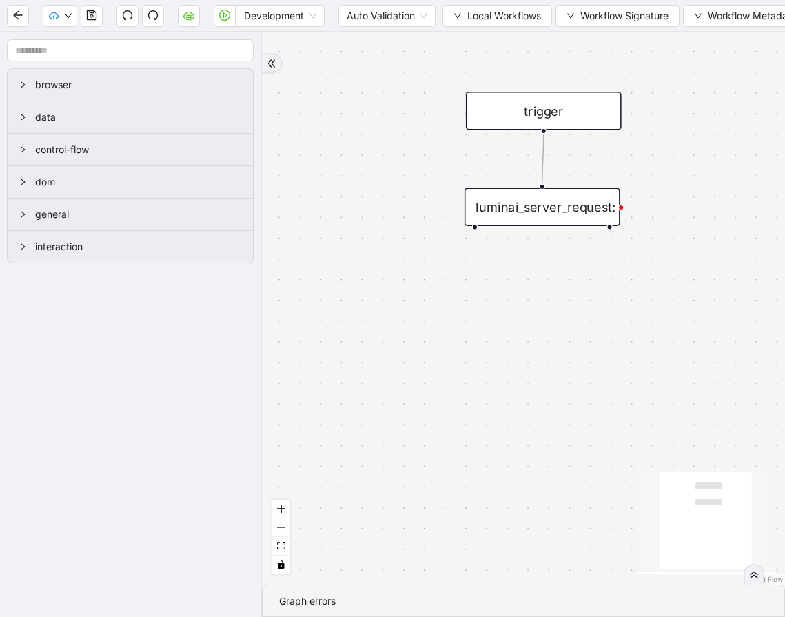
click at [573, 120] on div "trigger" at bounding box center [544, 111] width 156 height 39
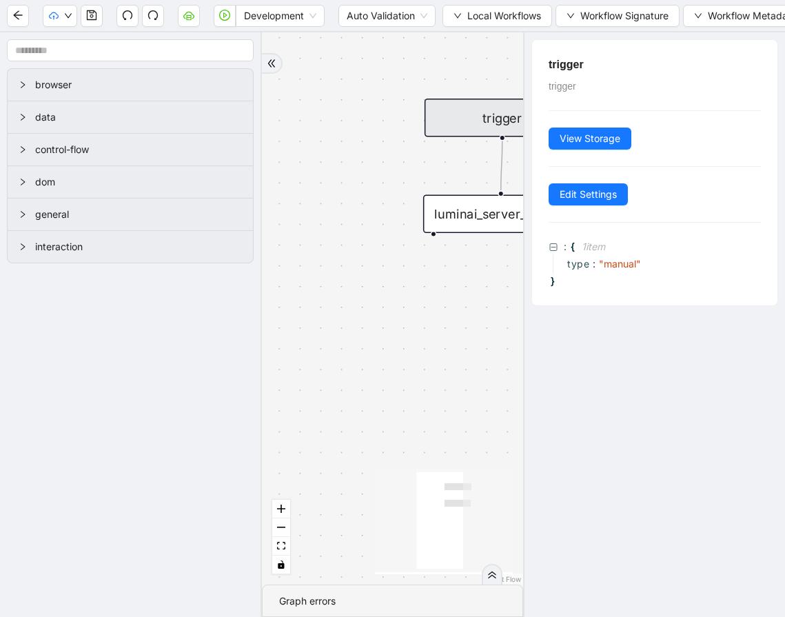
drag, startPoint x: 375, startPoint y: 141, endPoint x: 352, endPoint y: 143, distance: 23.5
click at [417, 147] on div "trigger luminai_server_request:" at bounding box center [392, 308] width 261 height 552
drag, startPoint x: 462, startPoint y: 161, endPoint x: 395, endPoint y: 156, distance: 67.6
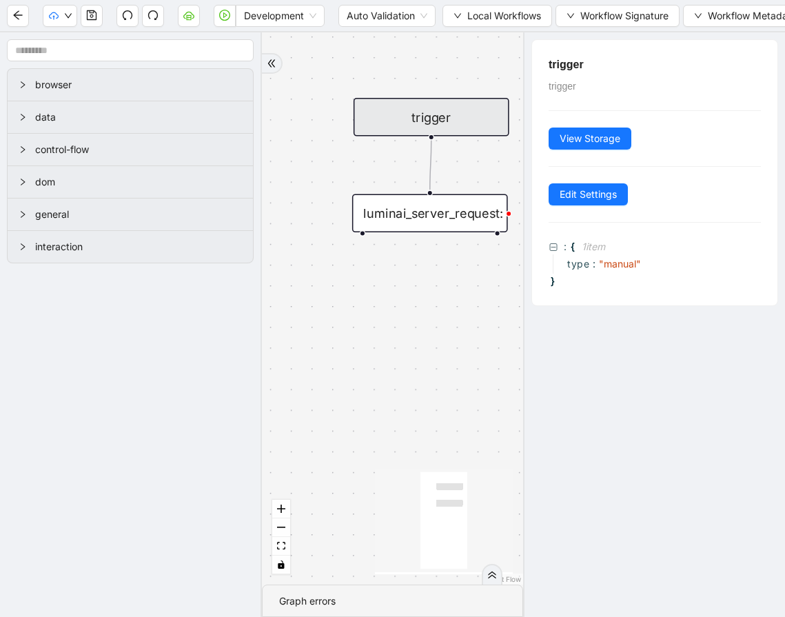
drag, startPoint x: 462, startPoint y: 298, endPoint x: 528, endPoint y: 223, distance: 99.6
click at [463, 298] on div "trigger luminai_server_request:" at bounding box center [392, 308] width 261 height 552
drag, startPoint x: 628, startPoint y: 62, endPoint x: 650, endPoint y: 58, distance: 21.8
click at [628, 62] on h5 "trigger" at bounding box center [654, 64] width 212 height 17
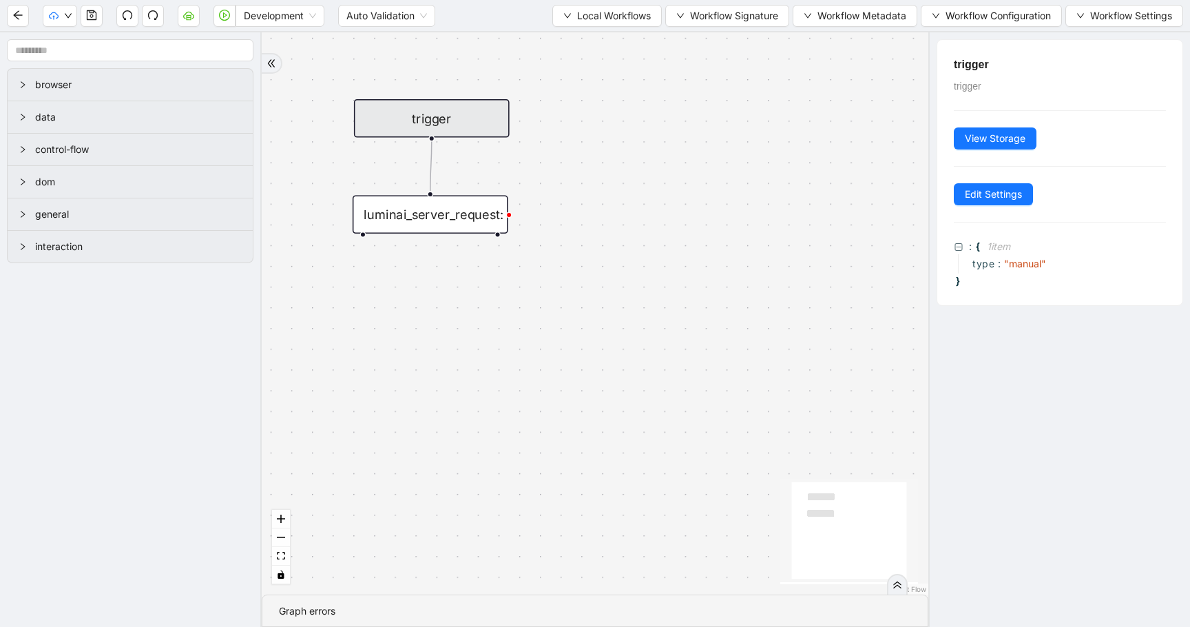
drag, startPoint x: 570, startPoint y: 137, endPoint x: 724, endPoint y: 158, distance: 155.7
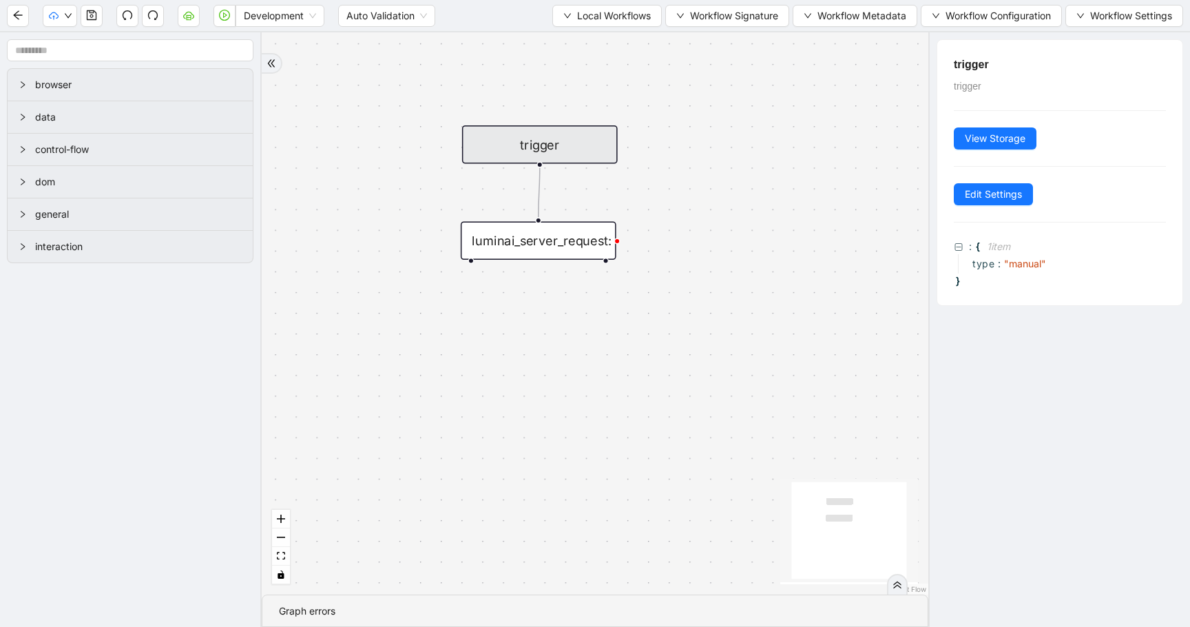
drag, startPoint x: 745, startPoint y: 209, endPoint x: 685, endPoint y: 203, distance: 60.3
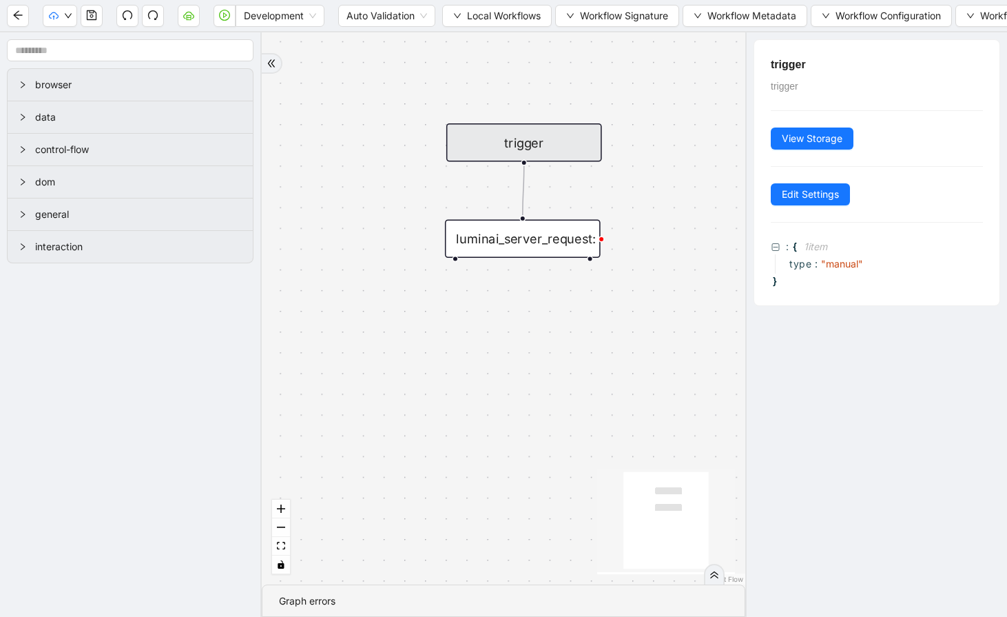
click at [273, 65] on icon "double-right" at bounding box center [271, 63] width 7 height 8
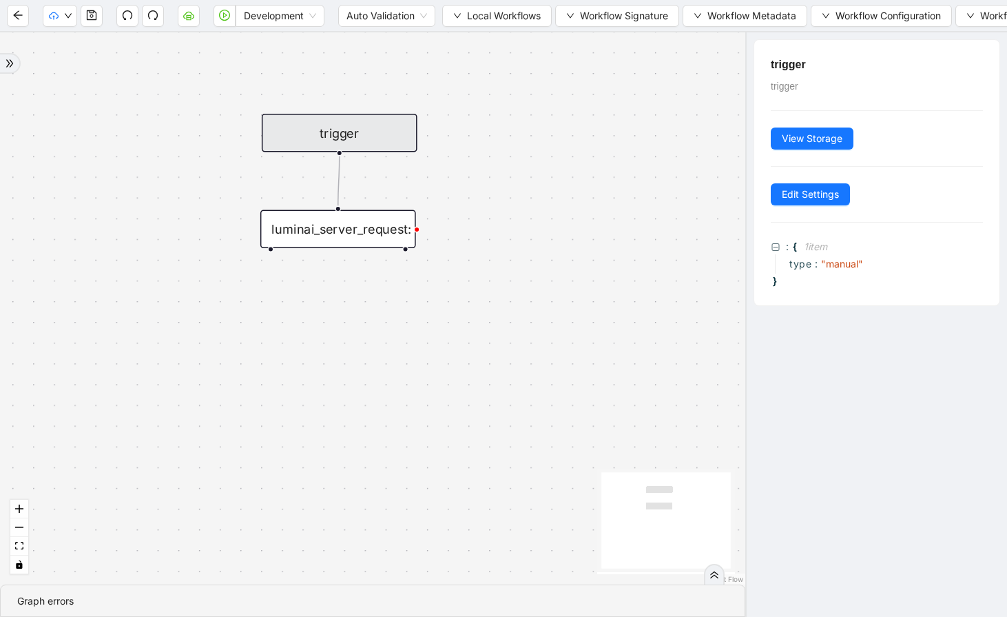
drag, startPoint x: 371, startPoint y: 143, endPoint x: 401, endPoint y: 192, distance: 57.5
drag, startPoint x: 274, startPoint y: 246, endPoint x: 273, endPoint y: 300, distance: 54.4
click at [278, 303] on div "trigger luminai_server_request:" at bounding box center [372, 308] width 745 height 552
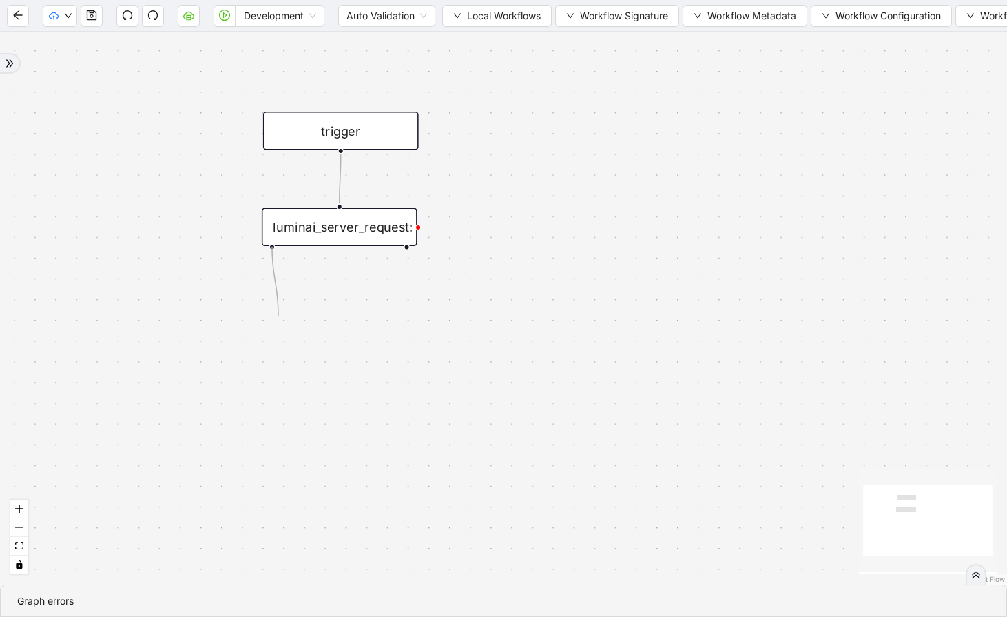
drag, startPoint x: 269, startPoint y: 246, endPoint x: 280, endPoint y: 322, distance: 77.3
click at [281, 325] on div "trigger luminai_server_request:" at bounding box center [503, 308] width 1007 height 552
click at [297, 226] on div "luminai_server_request:" at bounding box center [340, 226] width 156 height 39
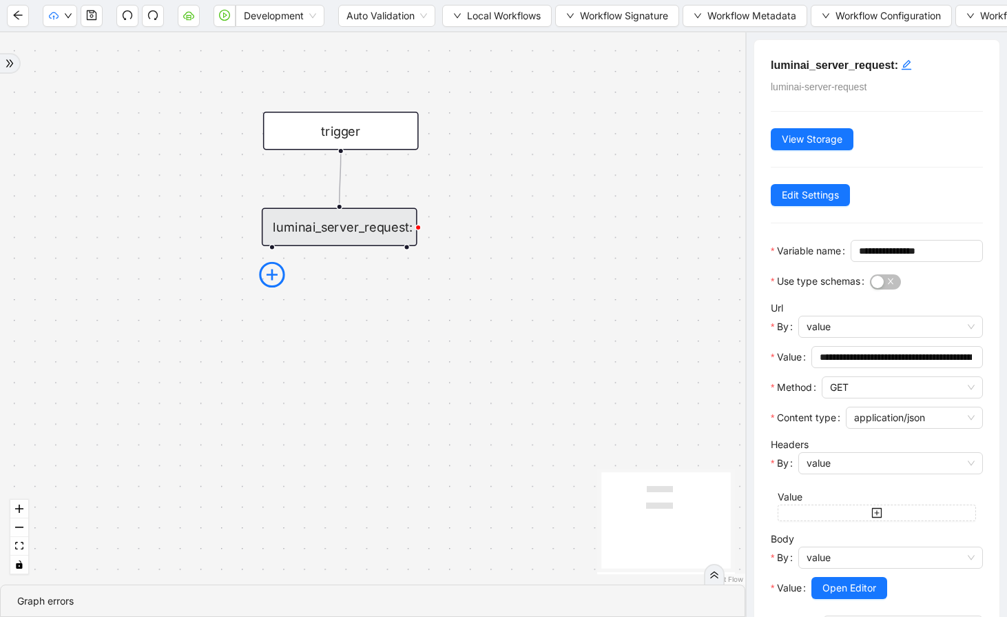
click at [267, 267] on icon "plus-circle" at bounding box center [272, 275] width 26 height 26
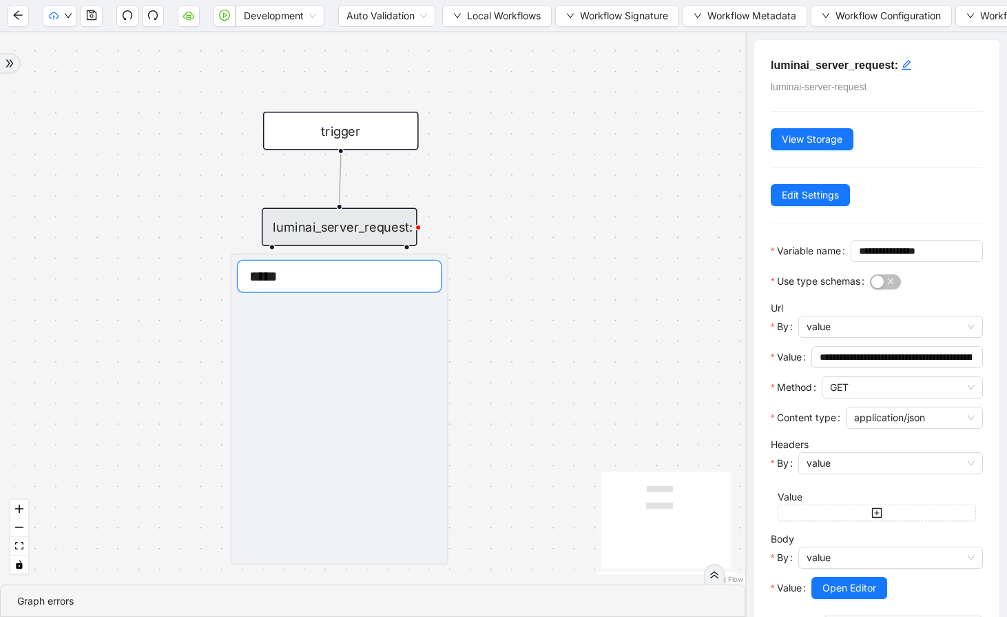
type input "******"
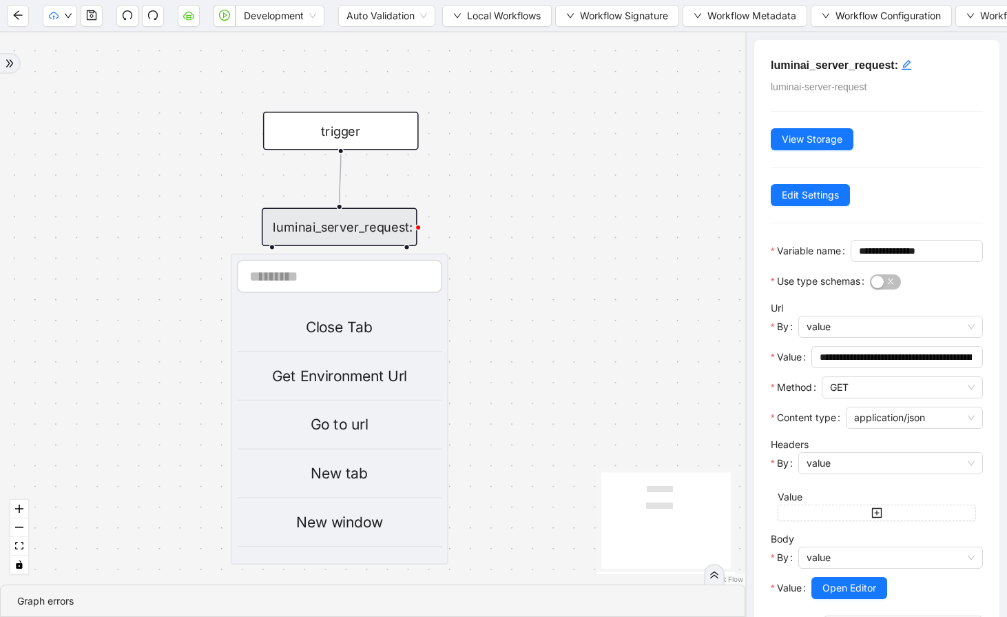
click at [654, 147] on div "trigger luminai_server_request: Close Tab Get Environment Url Go to url New tab…" at bounding box center [372, 308] width 745 height 552
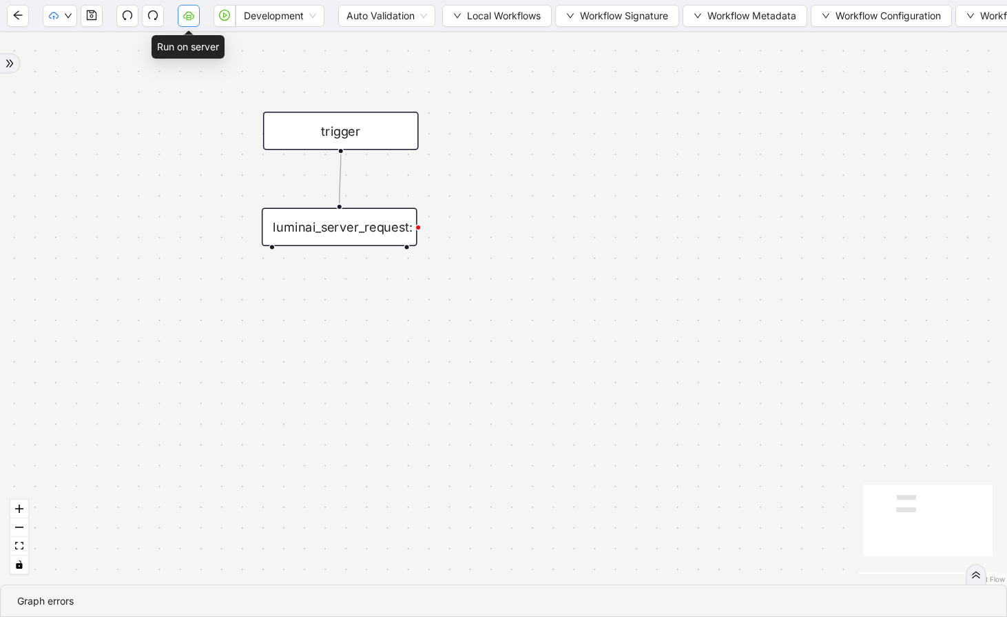
click at [195, 11] on button "button" at bounding box center [189, 16] width 22 height 22
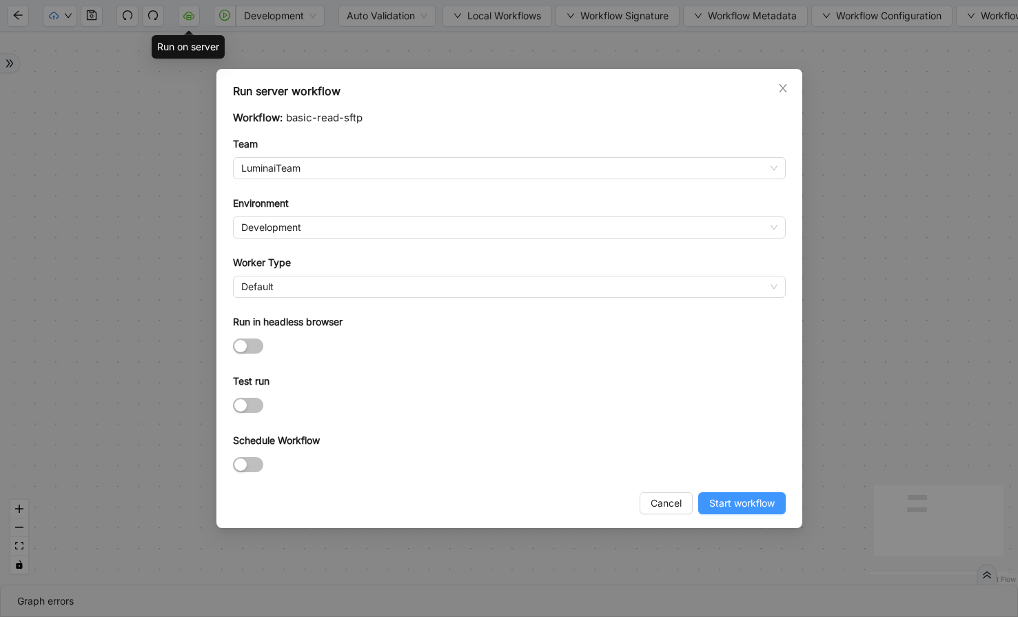
click at [773, 509] on span "Start workflow" at bounding box center [741, 502] width 65 height 15
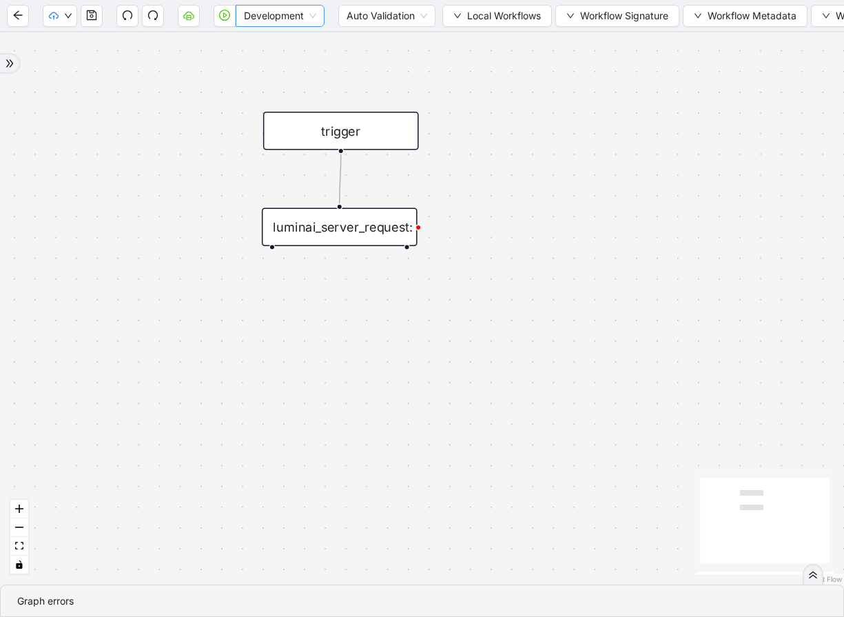
click at [291, 13] on span "Development" at bounding box center [280, 16] width 72 height 21
click at [231, 12] on button "button" at bounding box center [225, 16] width 22 height 22
click at [393, 223] on div "luminai_server_request:" at bounding box center [340, 226] width 156 height 39
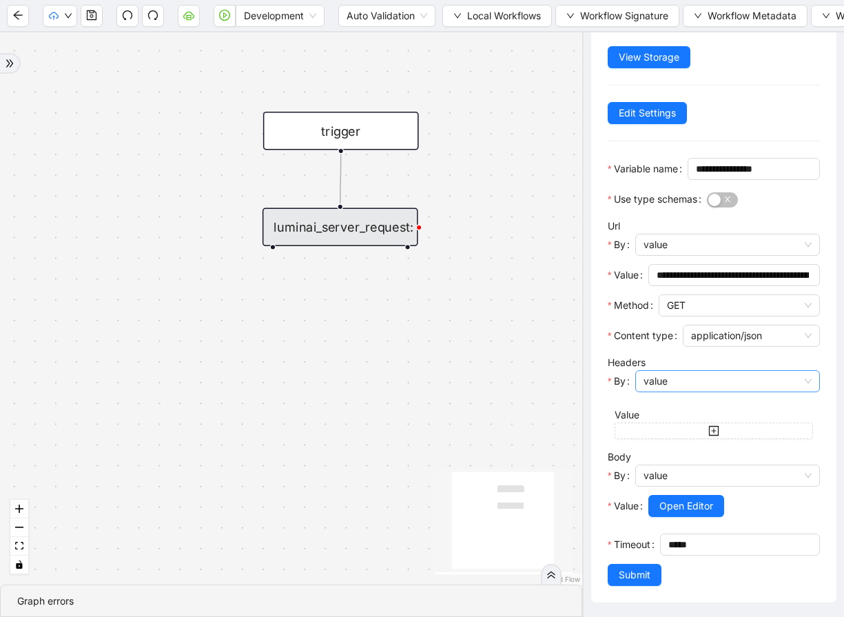
scroll to position [7, 0]
click at [719, 385] on span "value" at bounding box center [727, 381] width 168 height 21
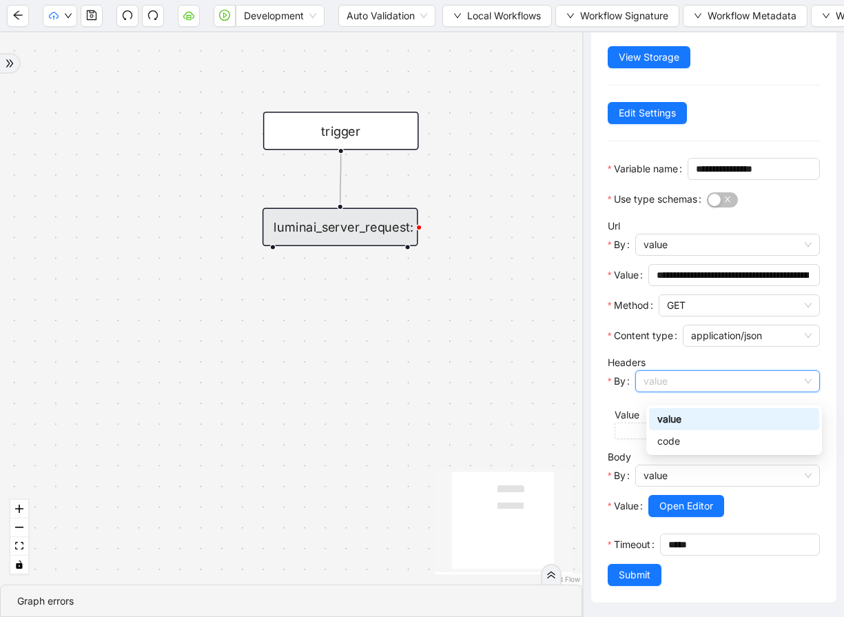
click at [720, 384] on span "value" at bounding box center [727, 381] width 168 height 21
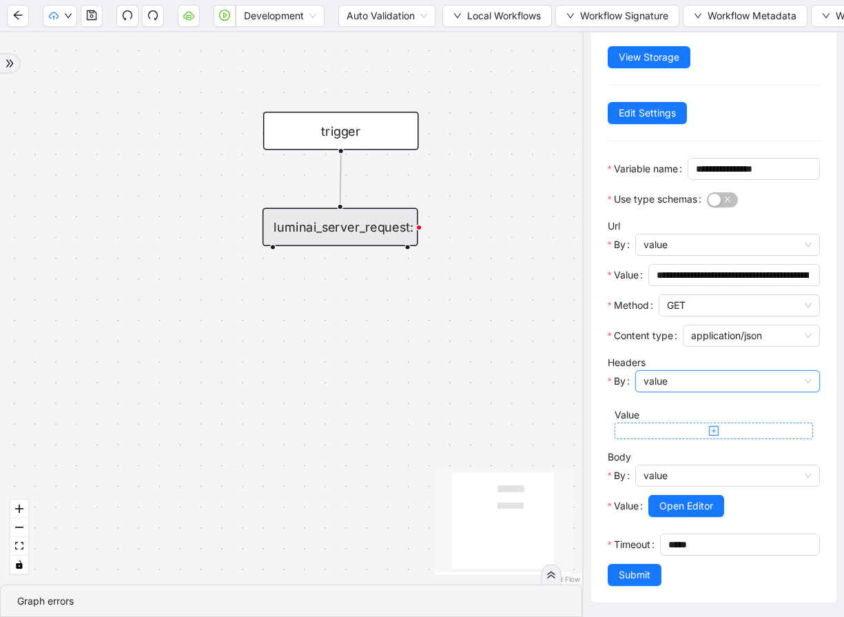
scroll to position [10, 0]
click at [650, 577] on span "Submit" at bounding box center [635, 574] width 32 height 15
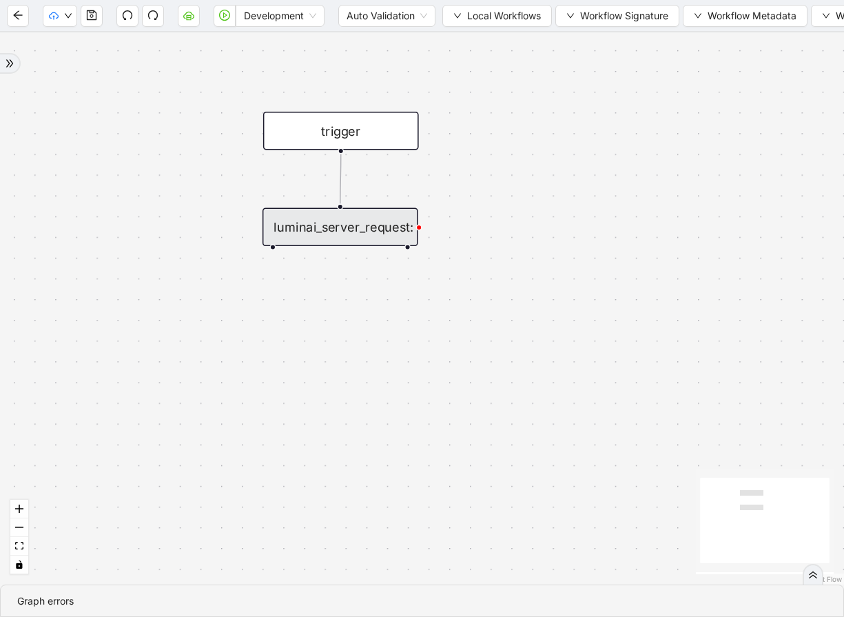
click at [397, 214] on div "luminai_server_request:" at bounding box center [340, 226] width 156 height 39
click at [395, 214] on div "luminai_server_request:" at bounding box center [340, 226] width 156 height 39
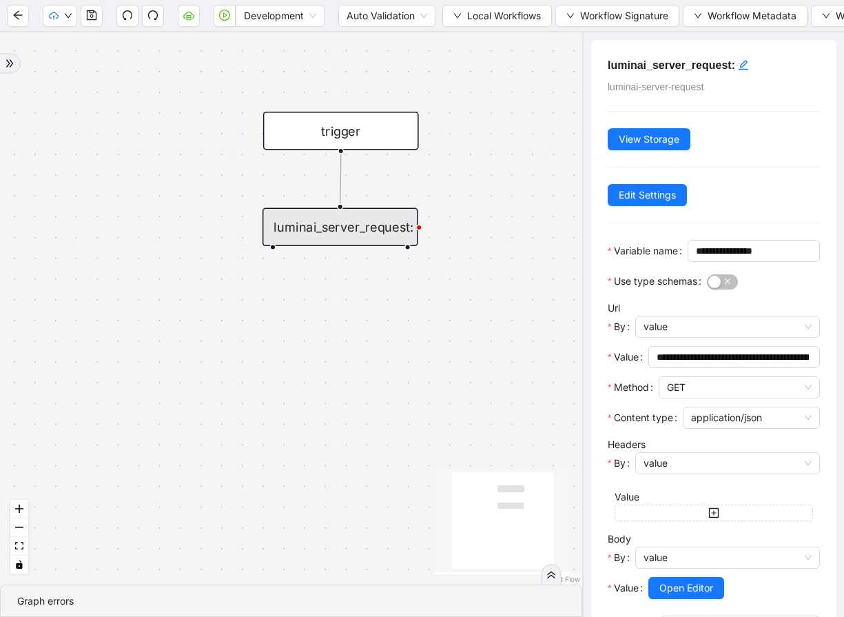
click at [469, 237] on div "trigger luminai_server_request:" at bounding box center [291, 308] width 582 height 552
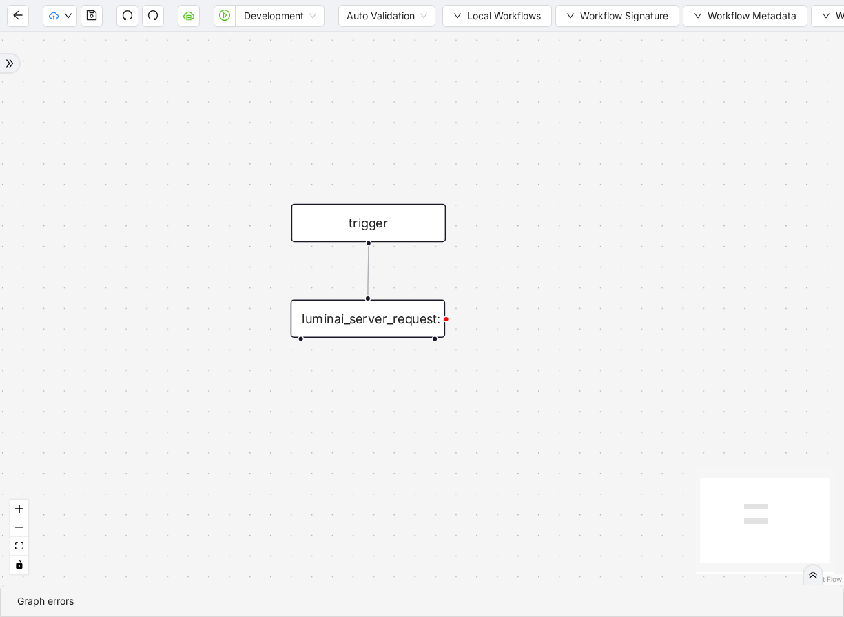
drag, startPoint x: 491, startPoint y: 123, endPoint x: 516, endPoint y: 175, distance: 58.2
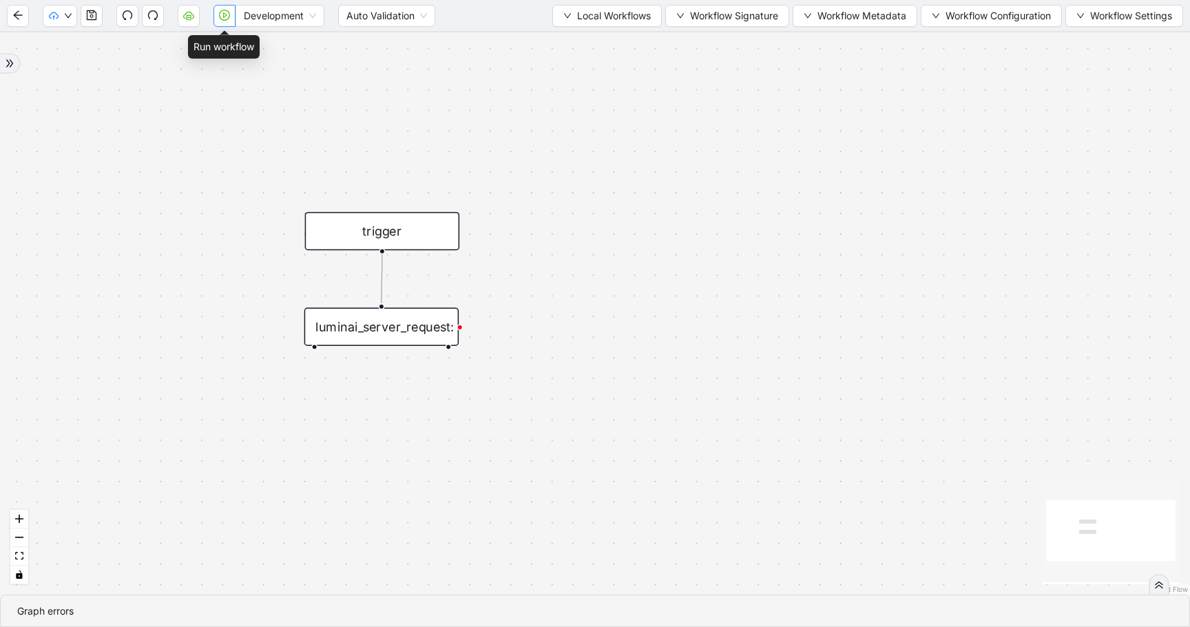
click at [230, 10] on button "button" at bounding box center [225, 16] width 22 height 22
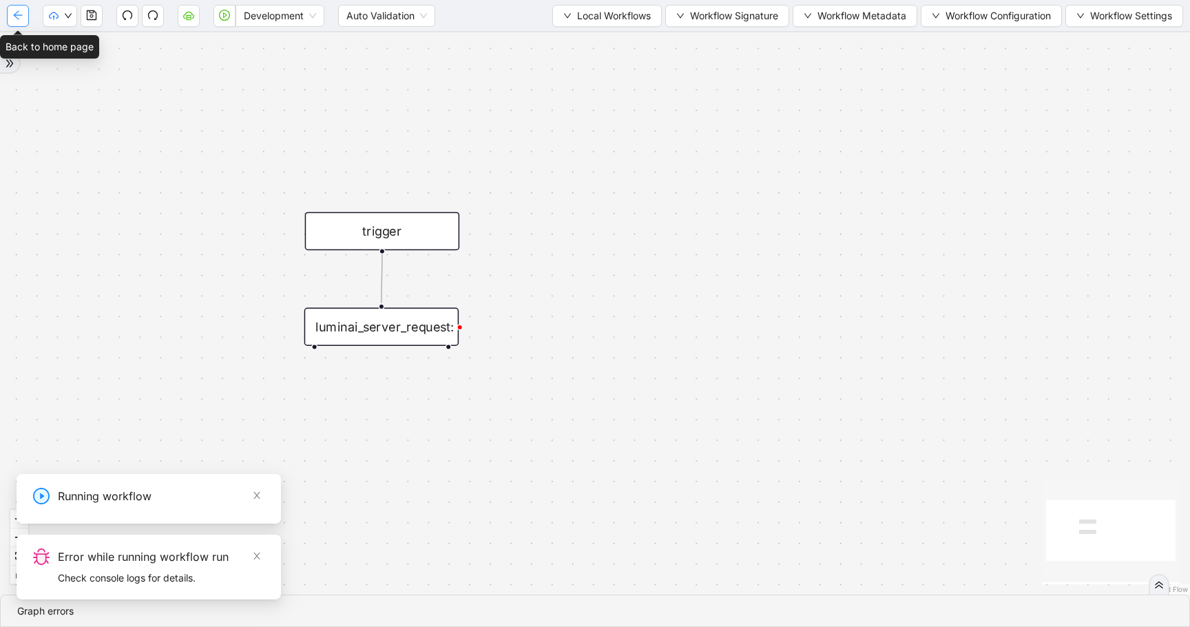
click at [16, 12] on icon "arrow-left" at bounding box center [17, 15] width 11 height 11
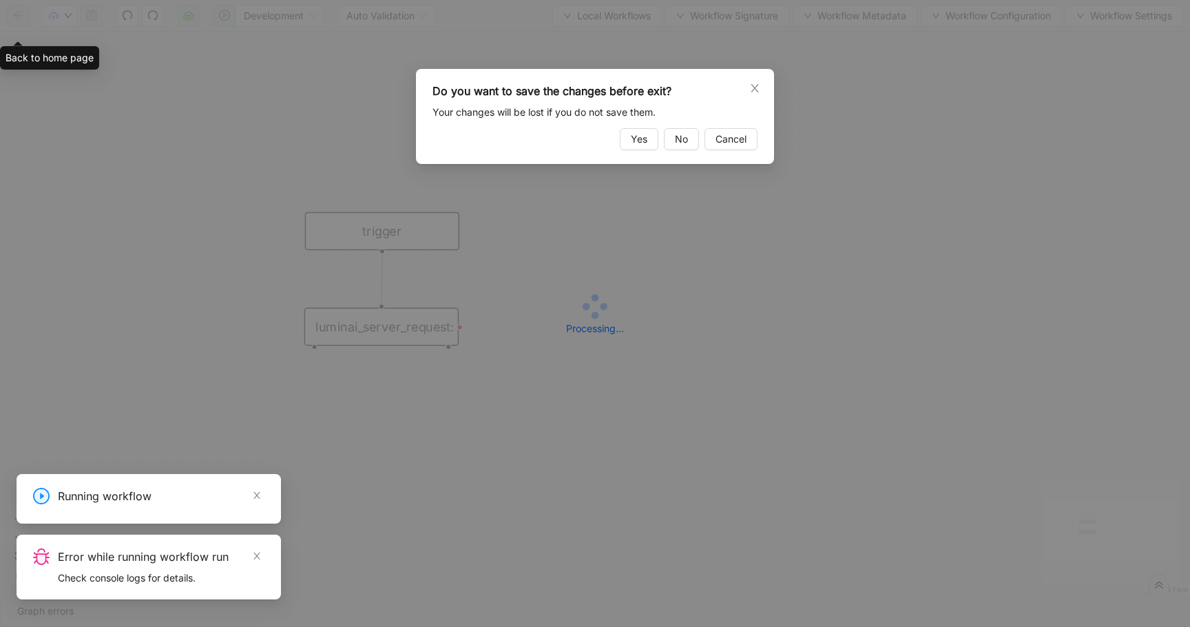
click at [16, 12] on div "Do you want to save the changes before exit? Your changes will be lost if you d…" at bounding box center [595, 313] width 1190 height 627
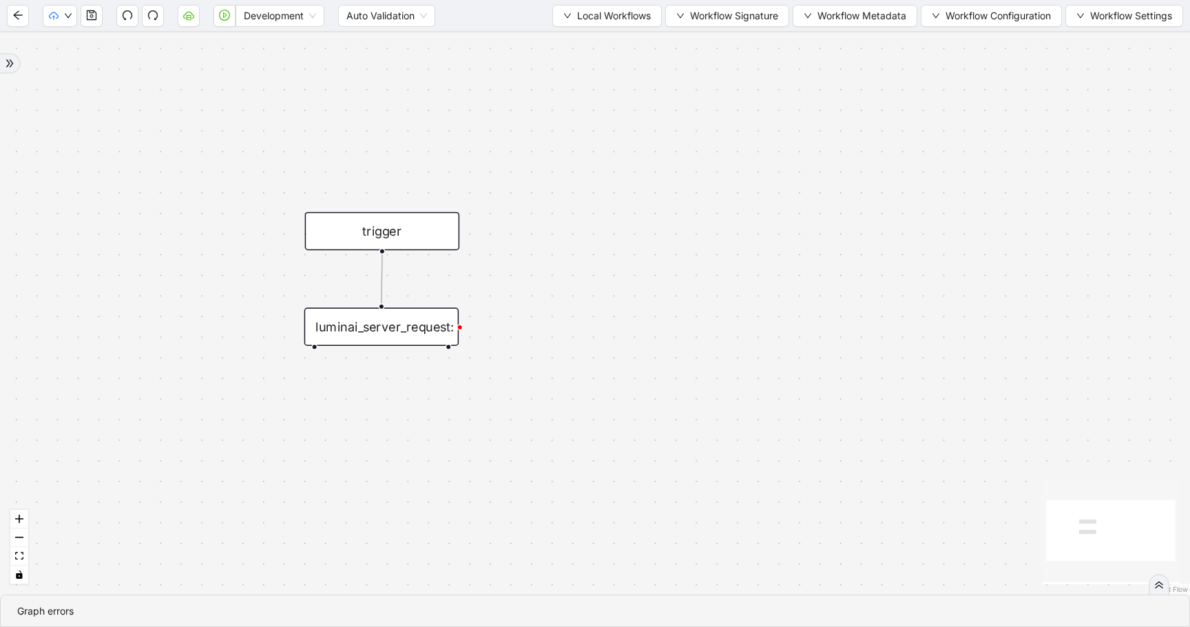
click at [14, 61] on div at bounding box center [10, 63] width 21 height 21
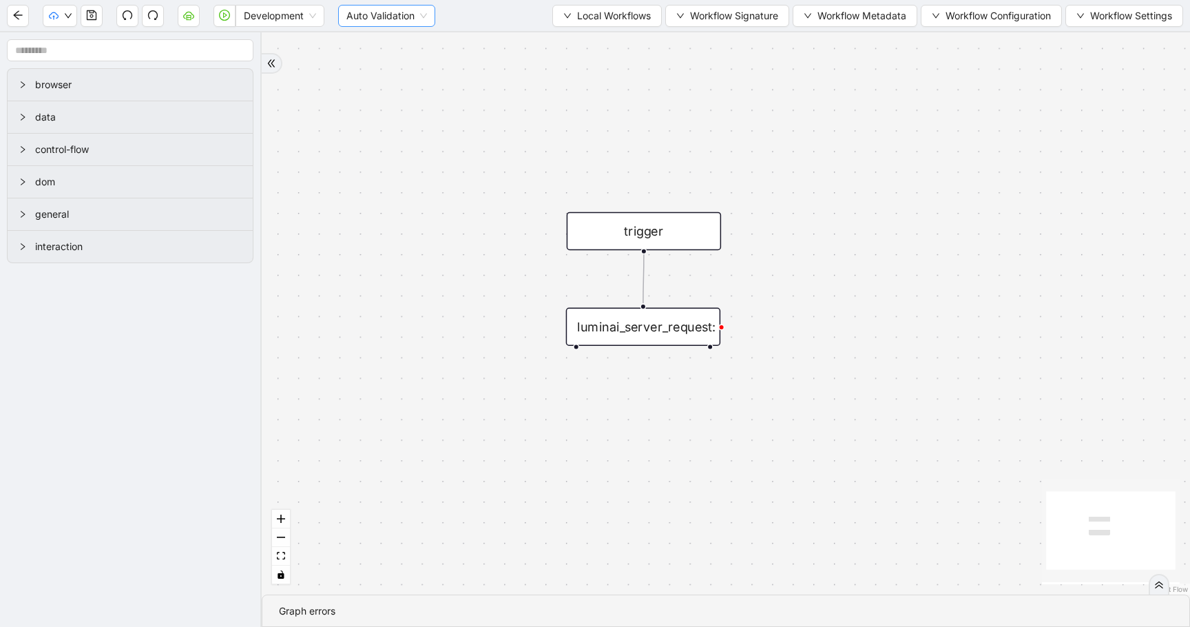
click at [381, 19] on span "Auto Validation" at bounding box center [387, 16] width 81 height 21
click at [389, 11] on span "Auto Validation" at bounding box center [387, 16] width 81 height 21
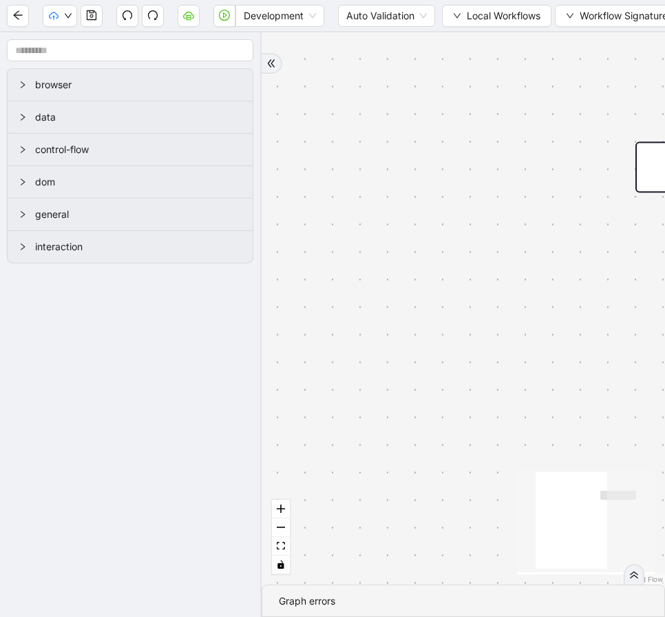
drag, startPoint x: 545, startPoint y: 123, endPoint x: 396, endPoint y: 113, distance: 149.1
drag, startPoint x: 586, startPoint y: 109, endPoint x: 422, endPoint y: 130, distance: 165.3
